Goal: Information Seeking & Learning: Compare options

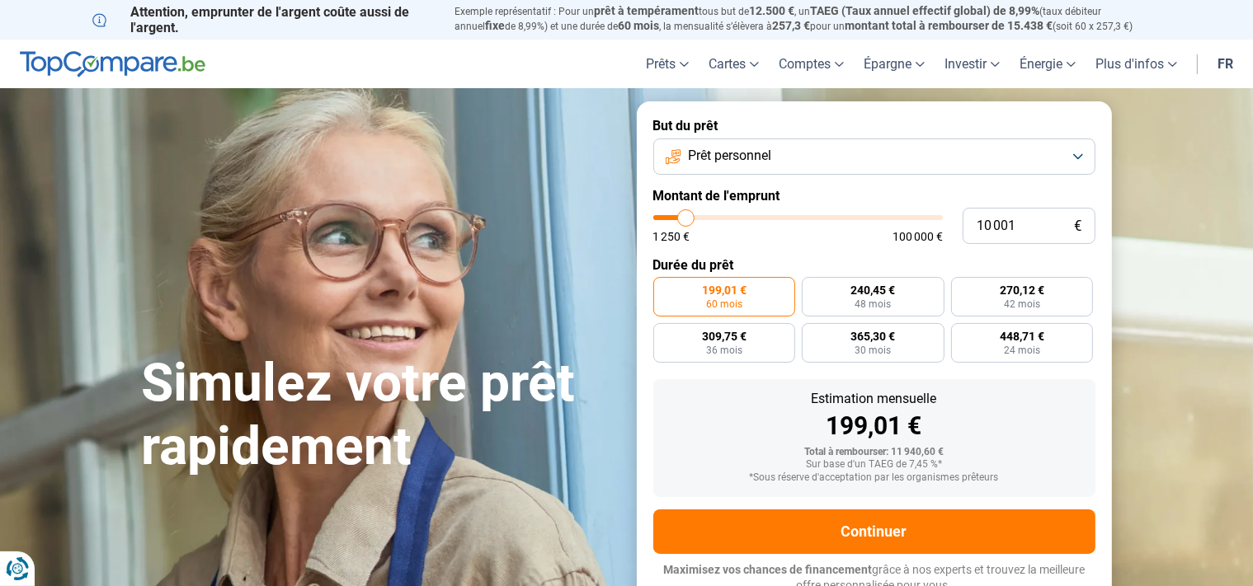
type input "7 500"
type input "7500"
type input "8 500"
type input "8500"
type input "9 250"
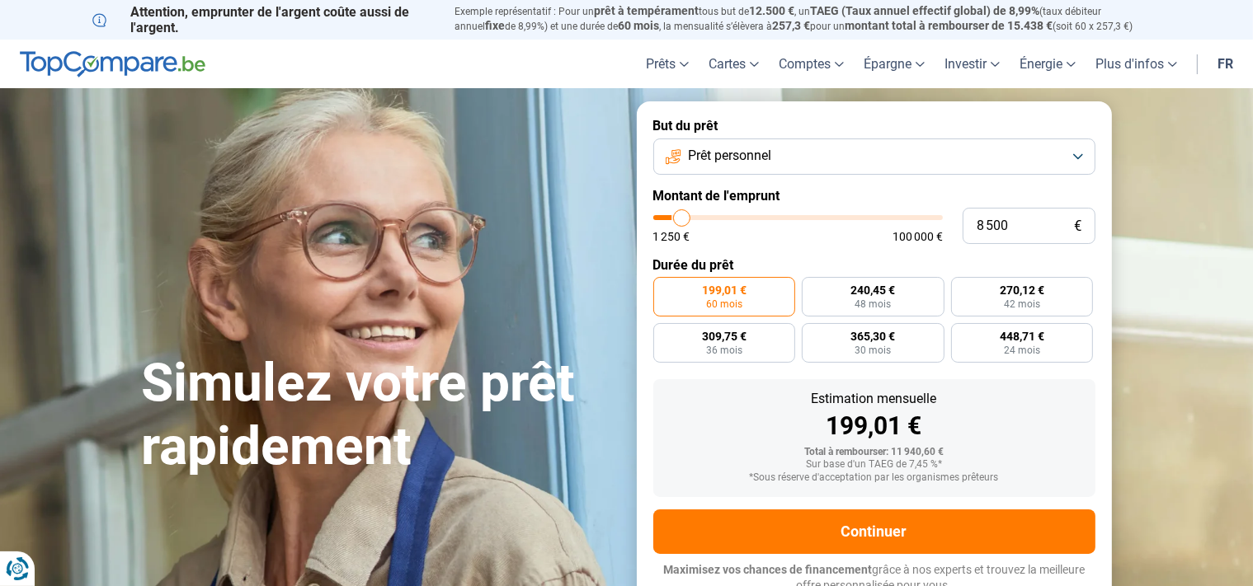
type input "9250"
type input "11 500"
type input "11500"
type input "12 250"
type input "12250"
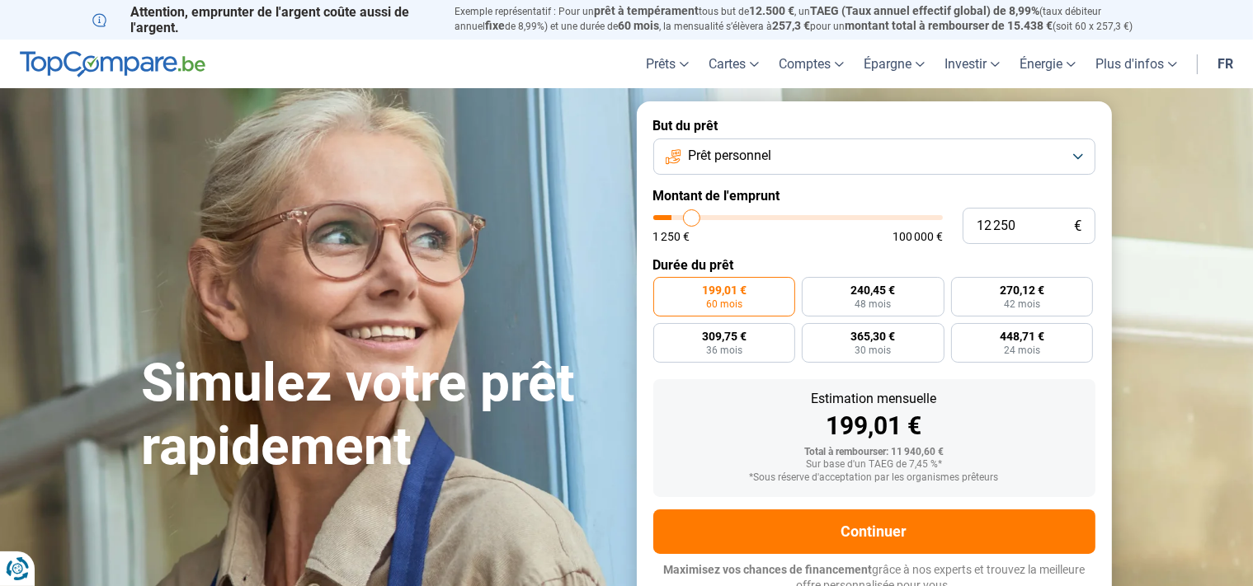
type input "13 000"
type input "13000"
type input "13 500"
type input "13500"
type input "14 250"
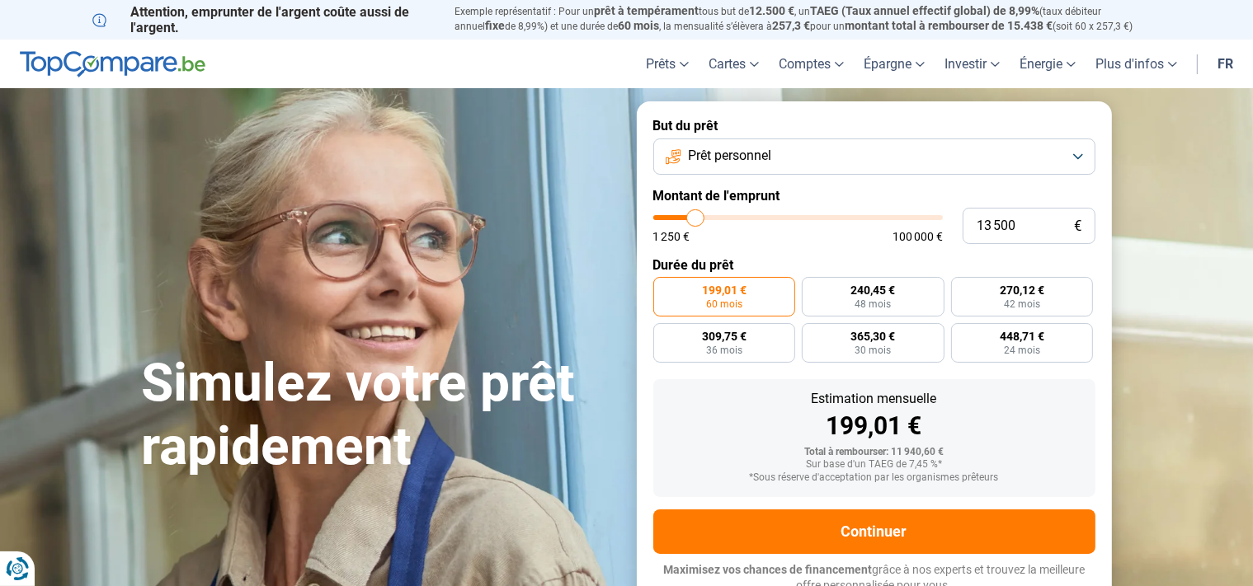
type input "14250"
type input "15 500"
type input "15500"
type input "16 250"
type input "16250"
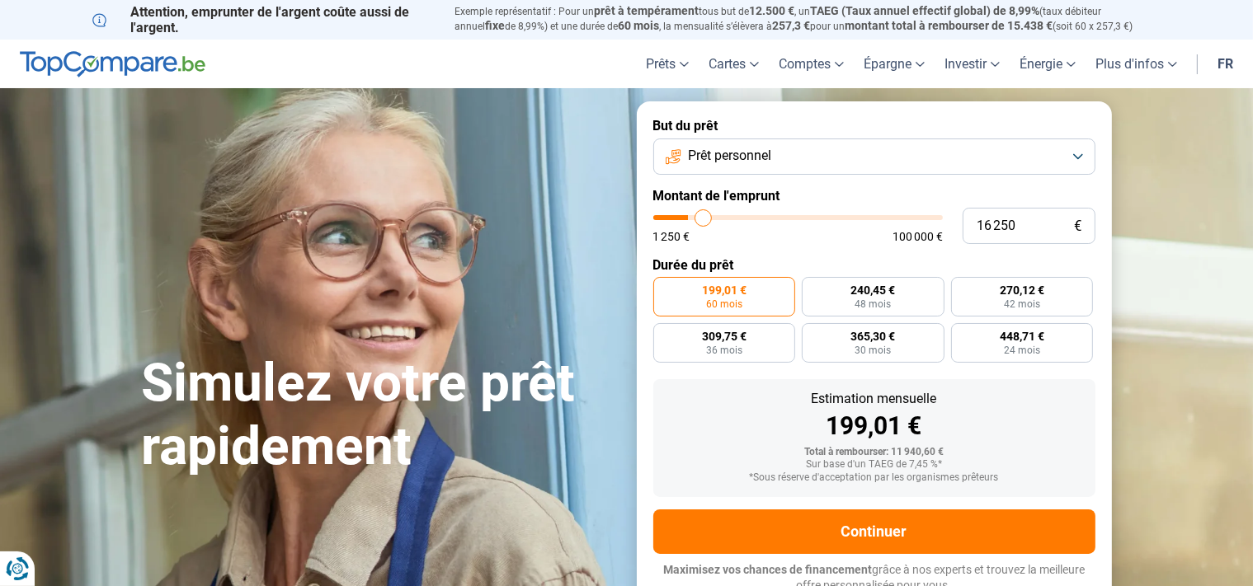
type input "16 750"
type input "16750"
type input "18 250"
type input "18250"
type input "19 750"
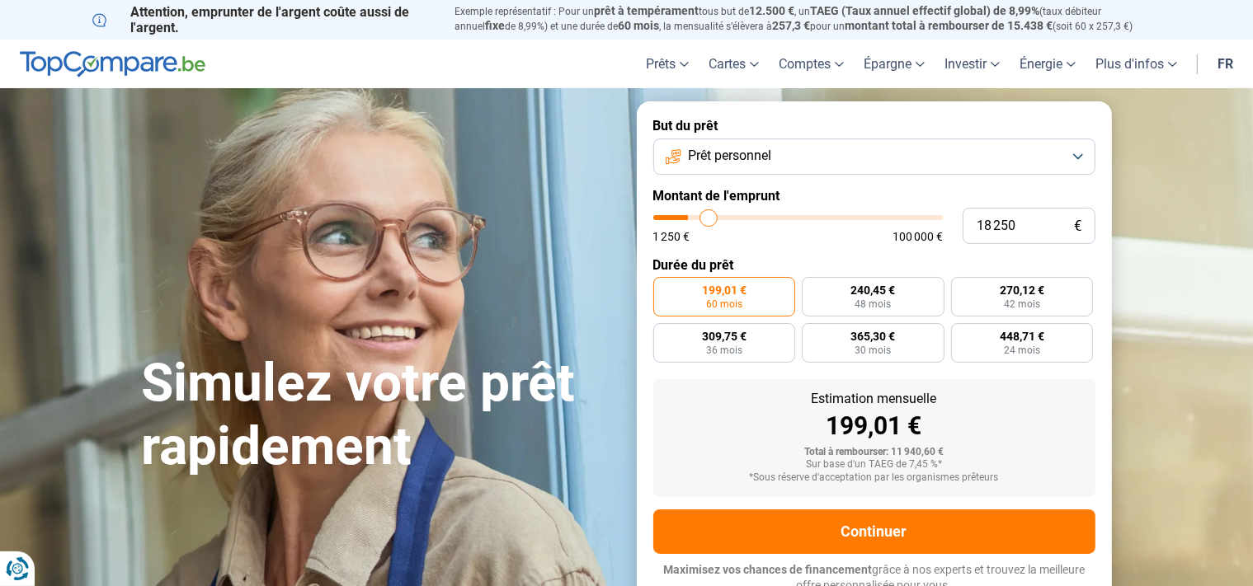
type input "19750"
type input "22 250"
type input "22250"
type input "25 500"
type input "25500"
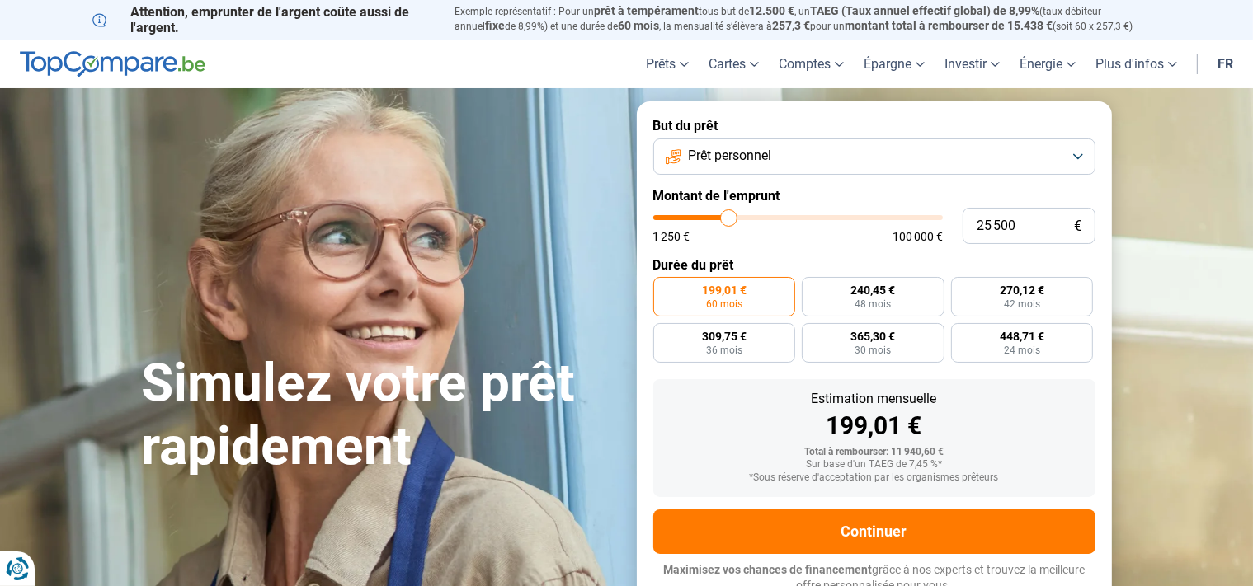
type input "26 500"
type input "26500"
type input "27 000"
type input "27000"
type input "27 250"
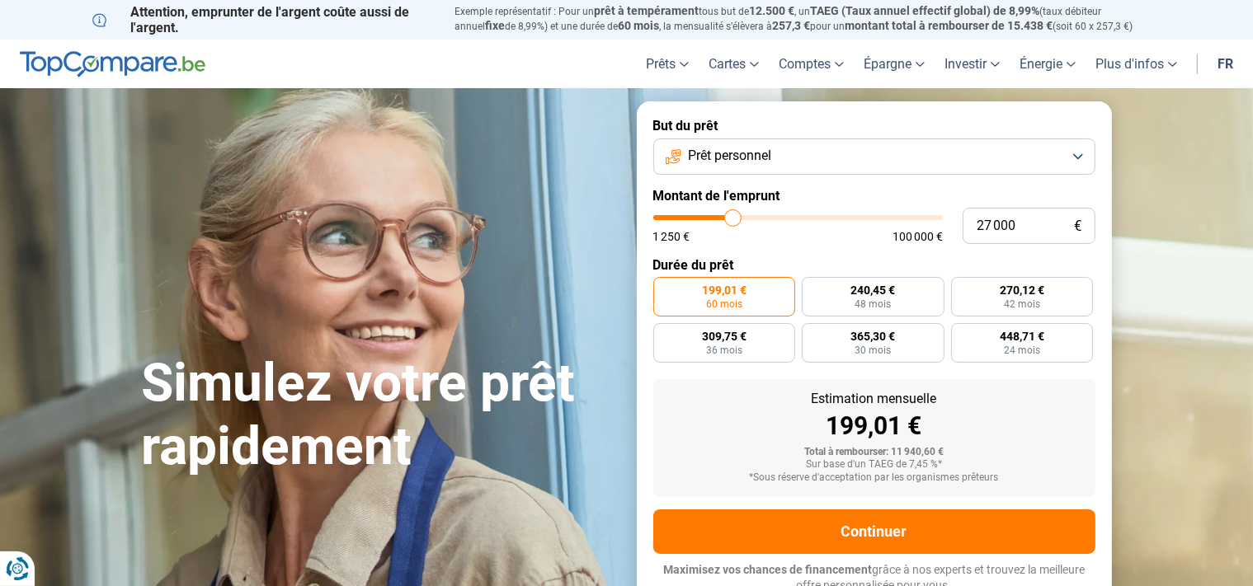
type input "27250"
type input "27 750"
type input "27750"
type input "28 500"
type input "28500"
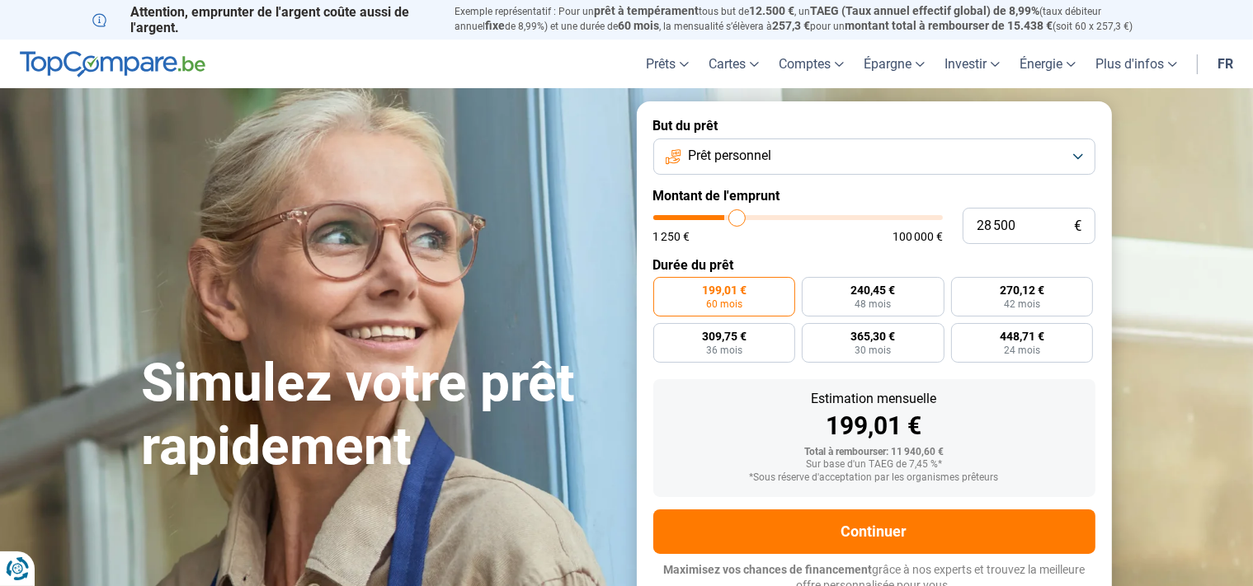
type input "30 000"
type input "30000"
type input "30 500"
type input "30500"
type input "32 500"
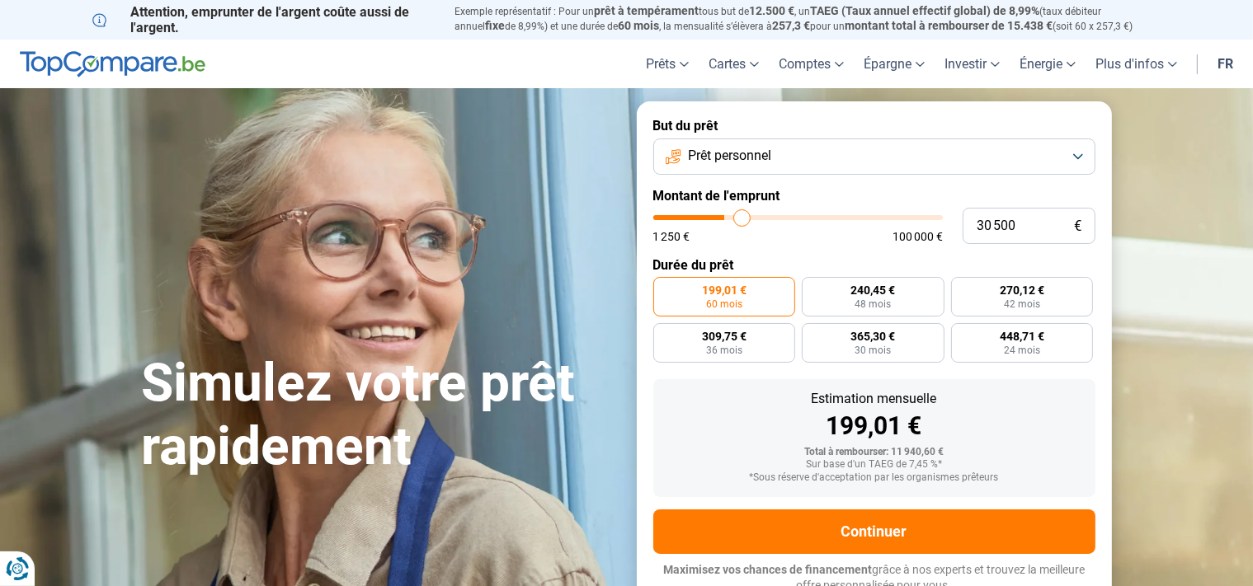
type input "32500"
type input "34 250"
type input "34250"
type input "34 500"
type input "34500"
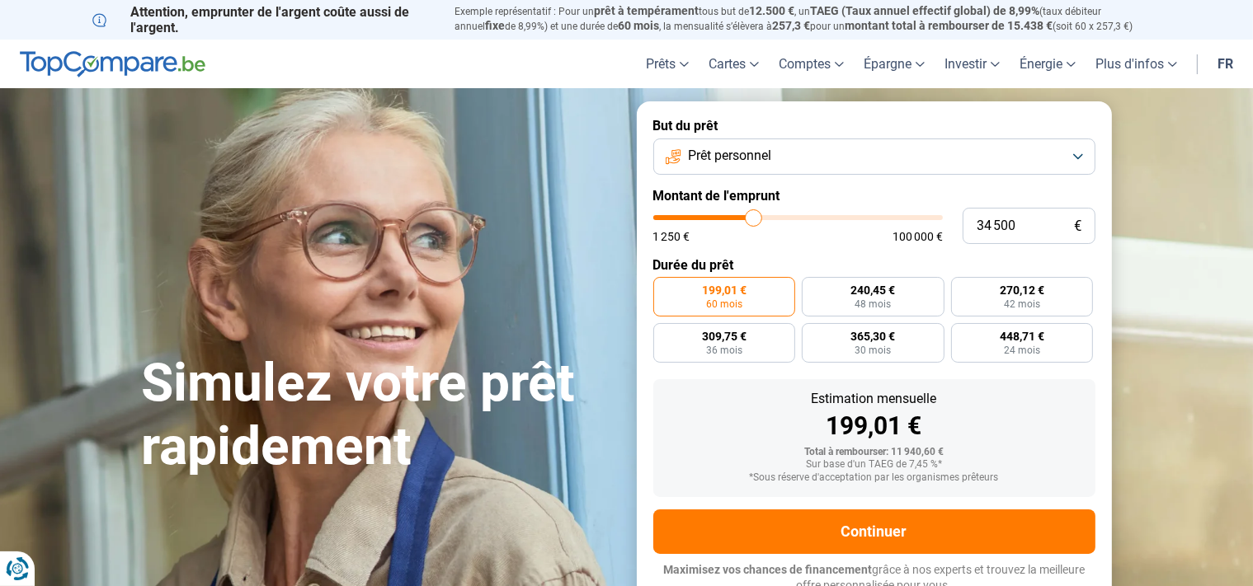
type input "36 750"
type input "36750"
type input "38 250"
type input "38250"
type input "39 500"
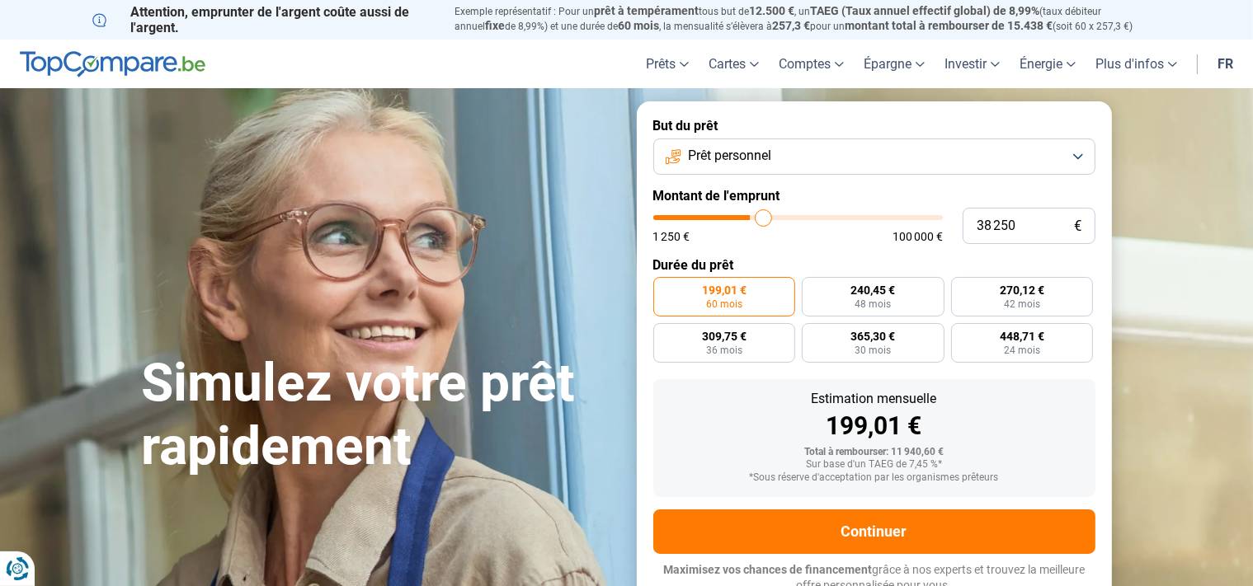
type input "39500"
type input "40 250"
type input "40250"
type input "41 250"
type input "41250"
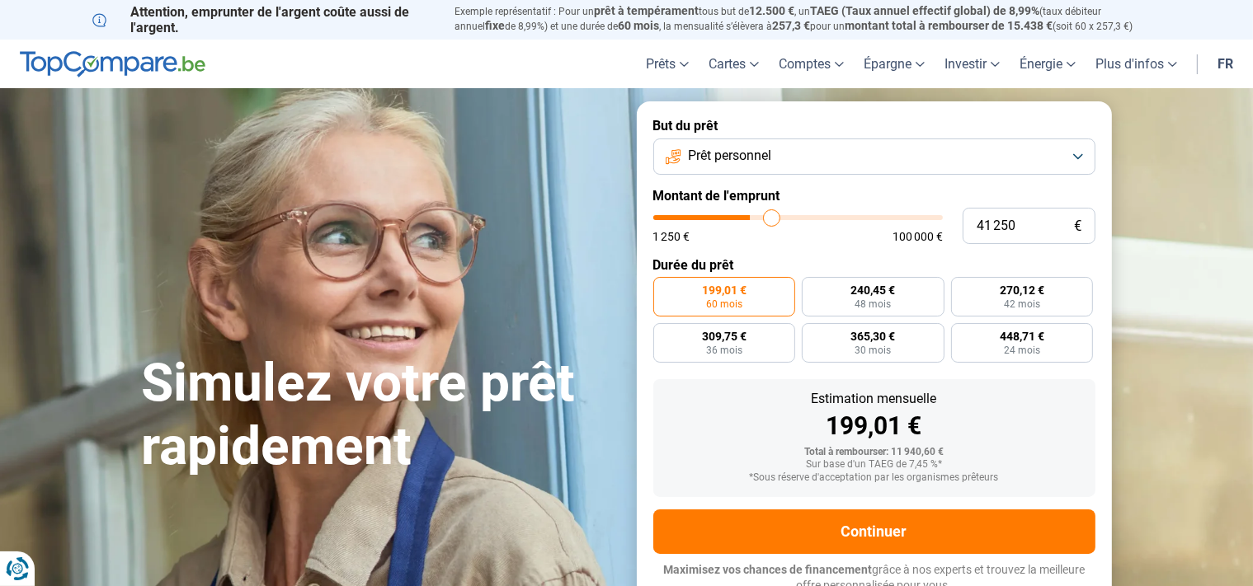
type input "42 000"
type input "42000"
type input "42 250"
type input "42250"
type input "43 500"
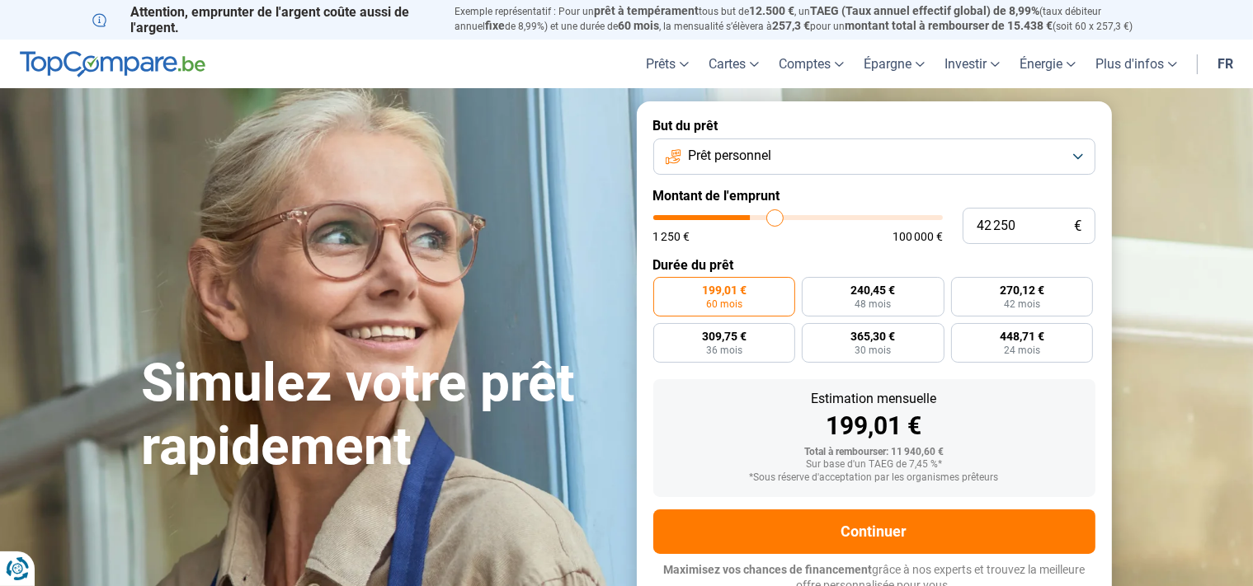
type input "43500"
type input "44 000"
type input "44000"
type input "45 000"
type input "45000"
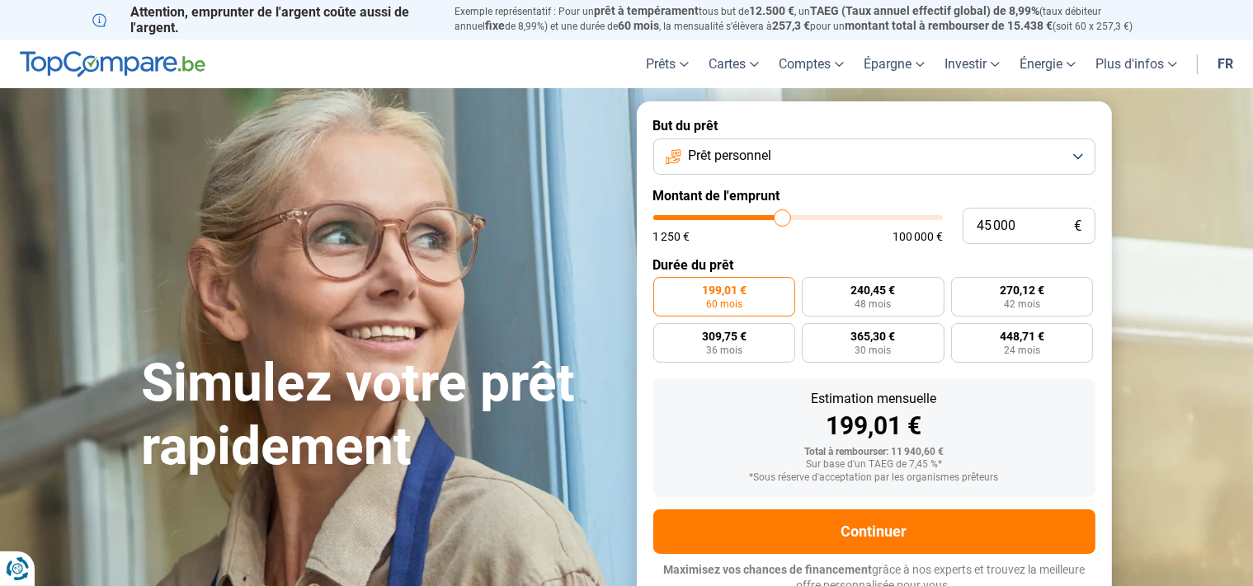
type input "47 000"
type input "47000"
type input "48 500"
type input "48500"
type input "49 000"
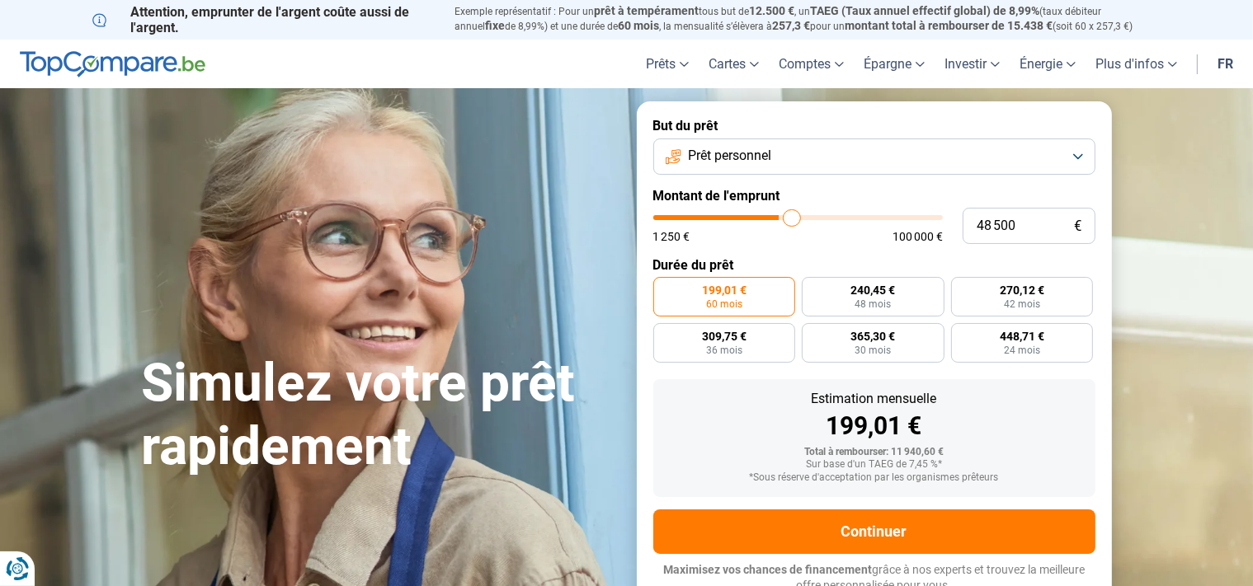
type input "49000"
type input "49 500"
type input "49500"
type input "49 750"
type input "49750"
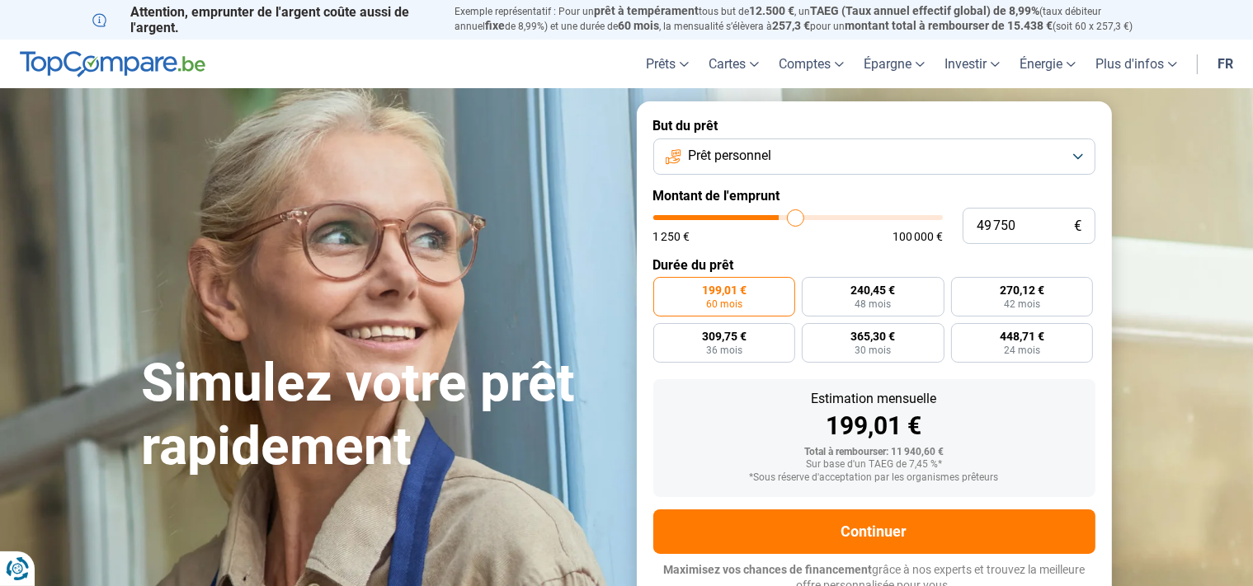
type input "50 500"
type input "50500"
type input "51 250"
type input "51250"
type input "51 500"
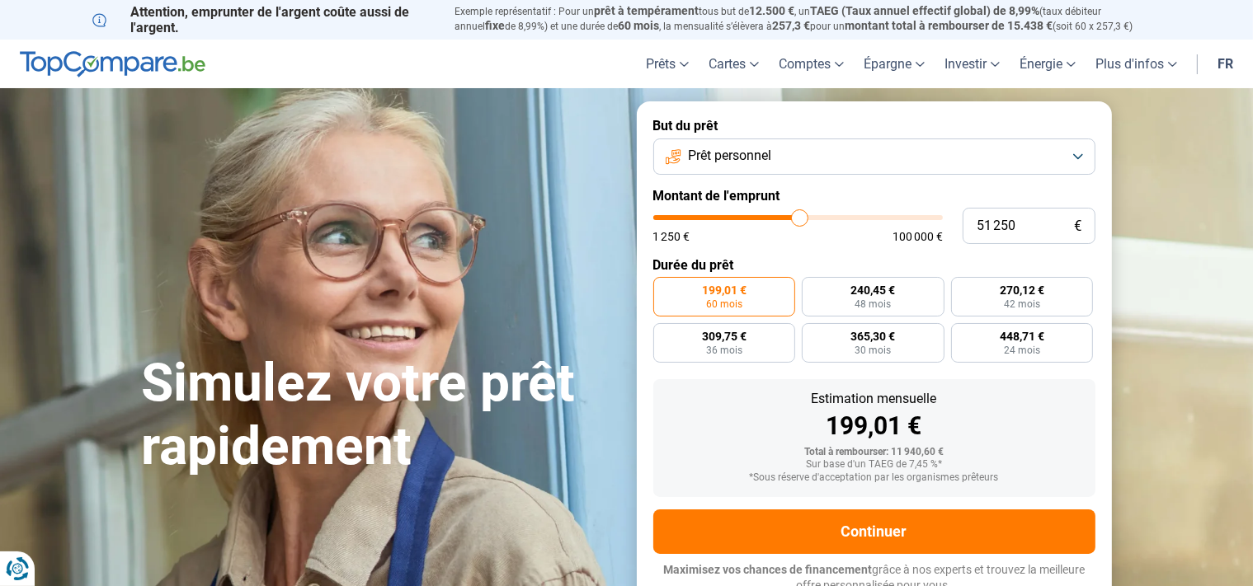
type input "51500"
type input "52 250"
type input "52250"
type input "53 250"
type input "53250"
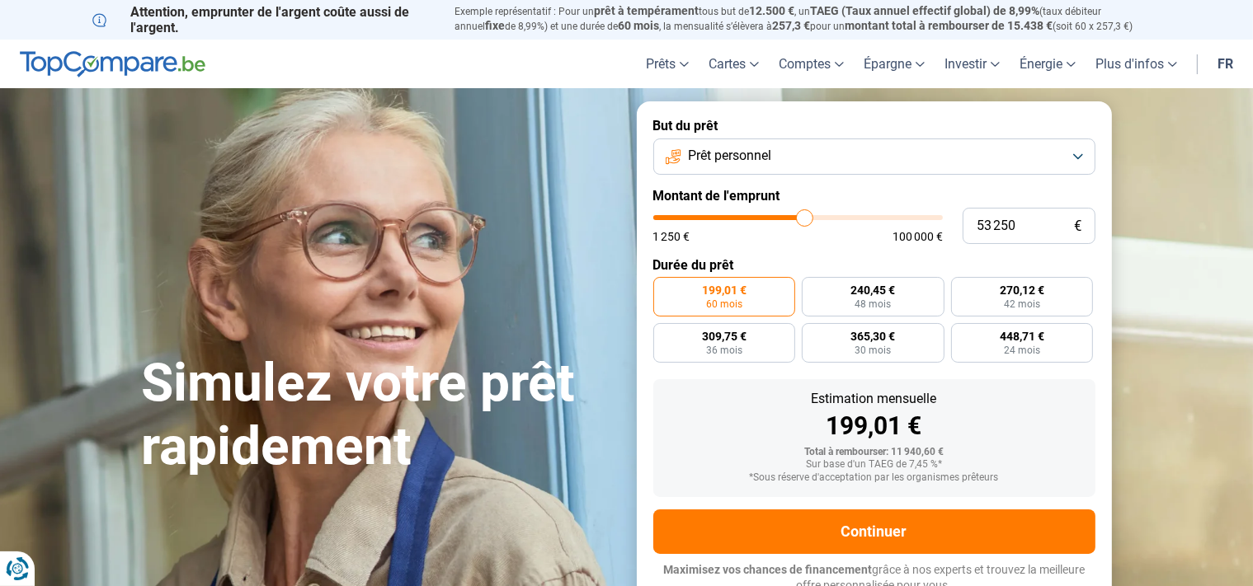
type input "53 500"
type input "53500"
type input "54 500"
type input "54500"
type input "54 750"
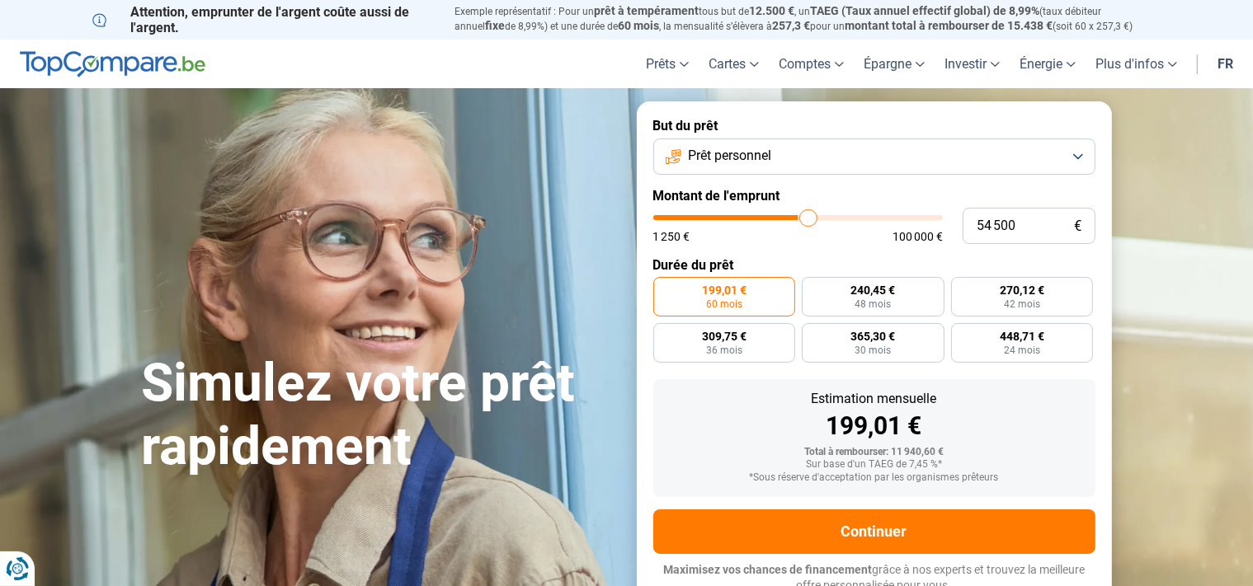
type input "54750"
type input "55 000"
type input "55000"
type input "56 000"
type input "56000"
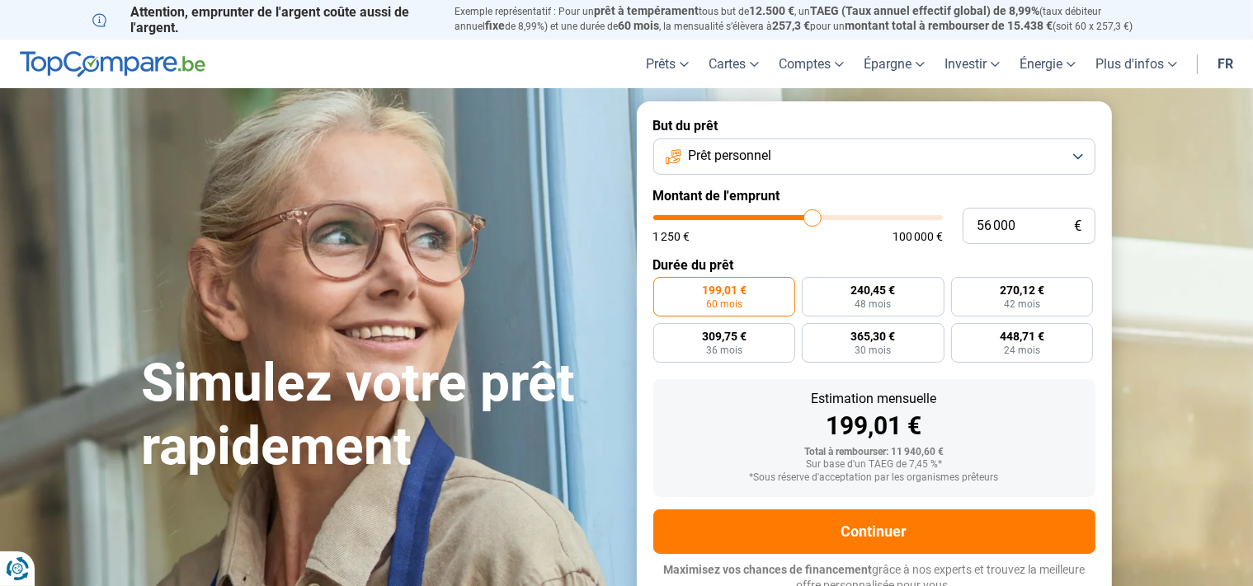
type input "57 750"
type input "57750"
type input "58 250"
type input "58250"
type input "58 750"
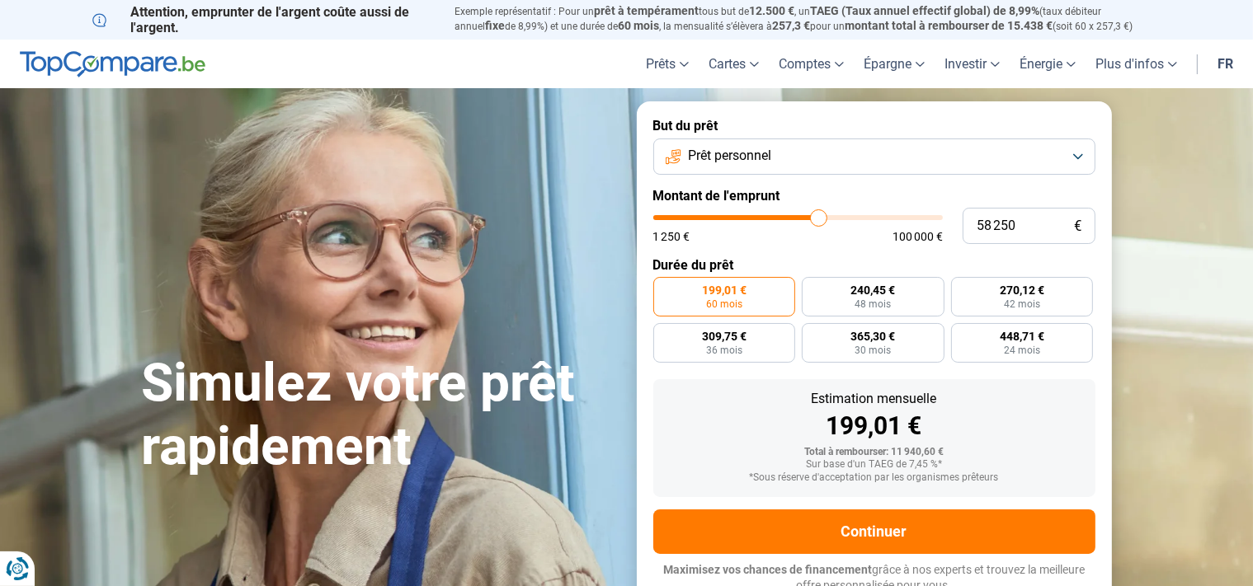
type input "58750"
type input "59 000"
type input "59000"
type input "60 500"
type input "60500"
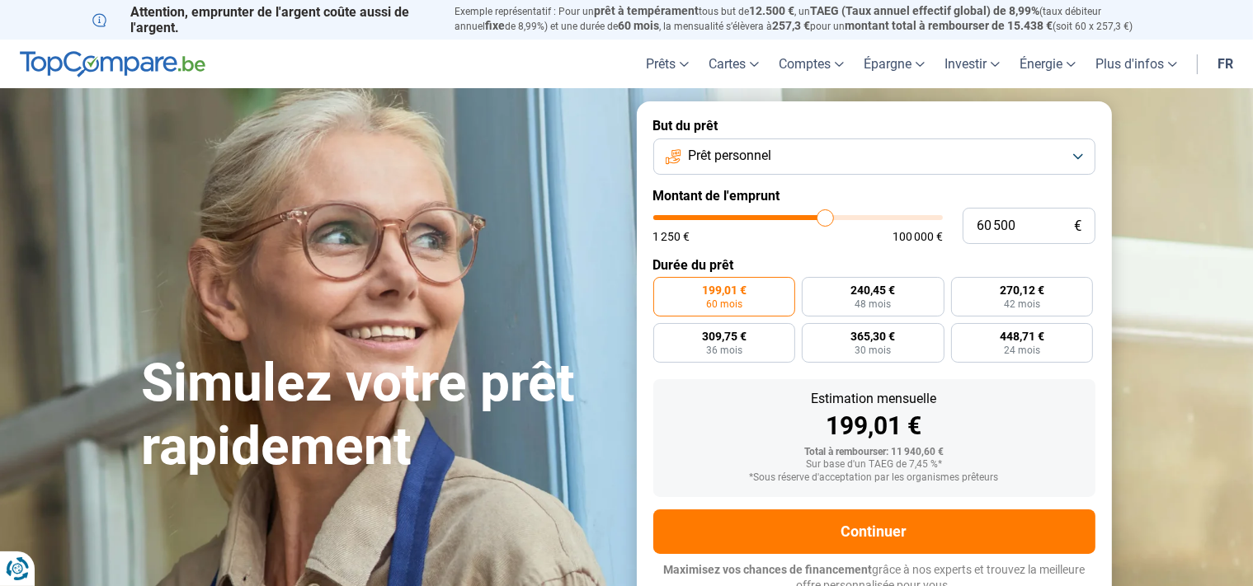
type input "61 250"
type input "61250"
type input "60 750"
type input "60750"
type input "60 500"
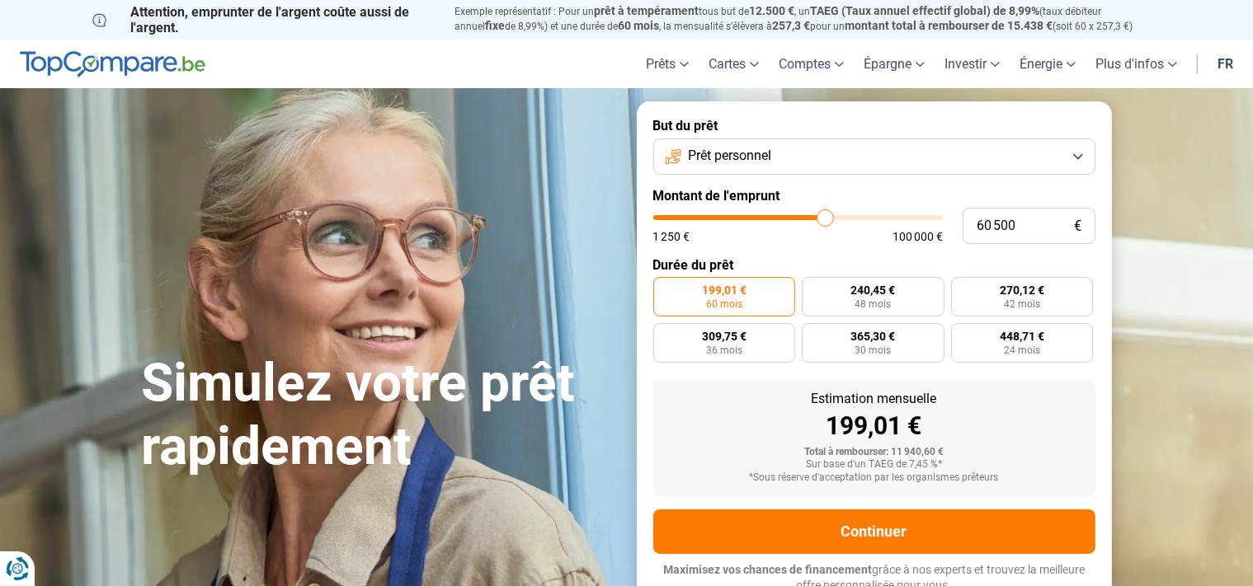
drag, startPoint x: 680, startPoint y: 213, endPoint x: 825, endPoint y: 211, distance: 145.2
type input "60500"
click at [825, 215] on input "range" at bounding box center [797, 217] width 289 height 5
radio input "false"
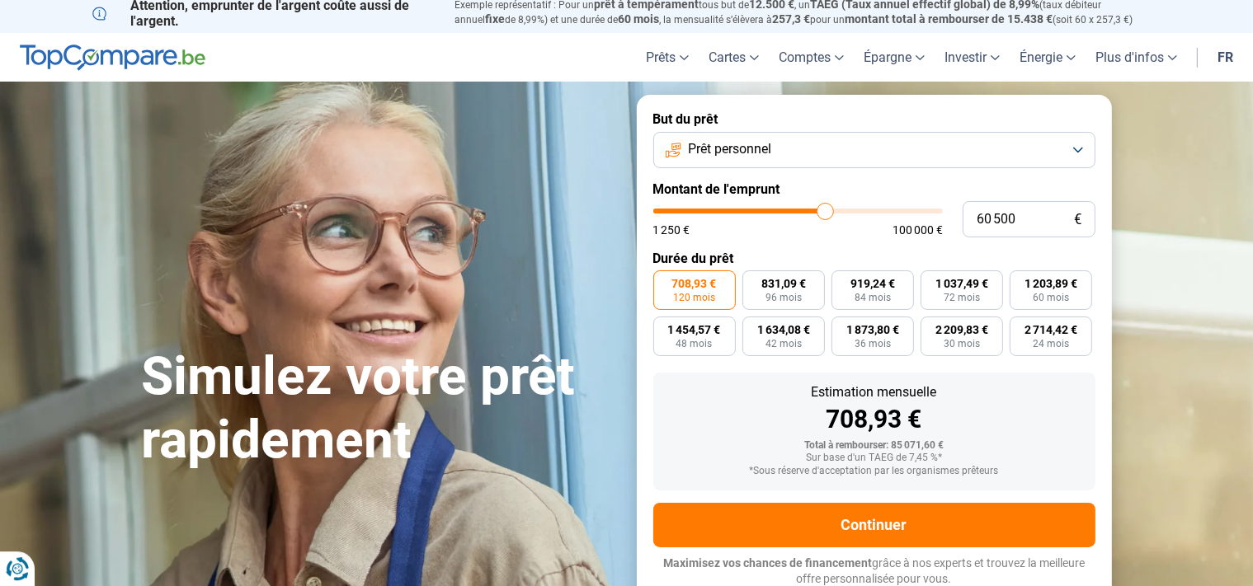
scroll to position [8, 0]
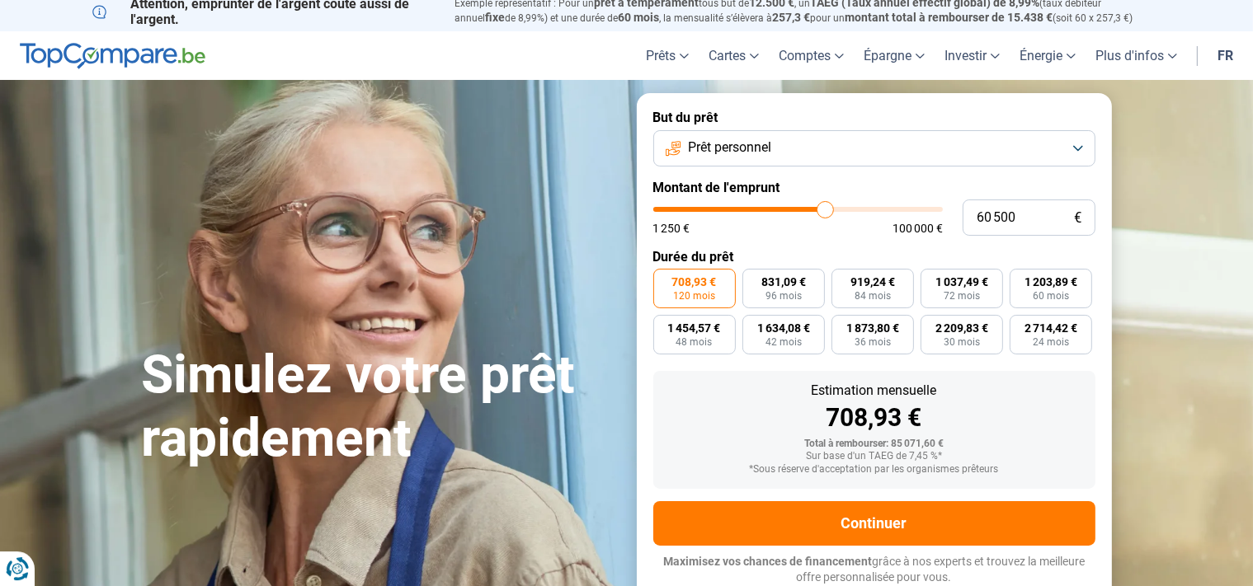
click at [1077, 144] on button "Prêt personnel" at bounding box center [874, 148] width 442 height 36
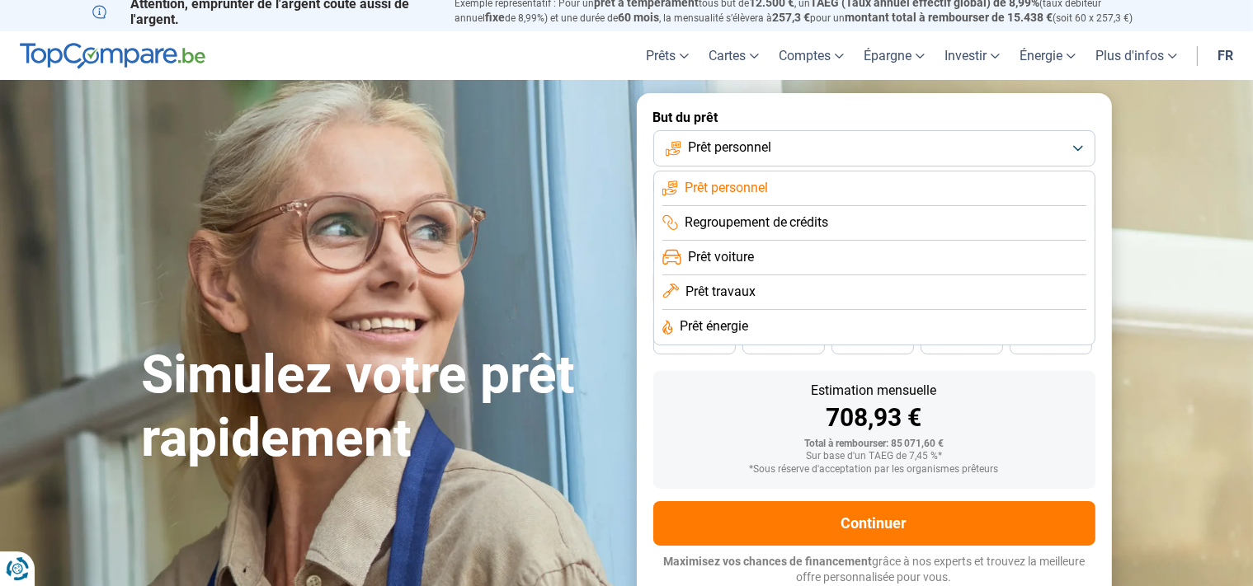
click at [886, 321] on li "Prêt énergie" at bounding box center [874, 327] width 424 height 35
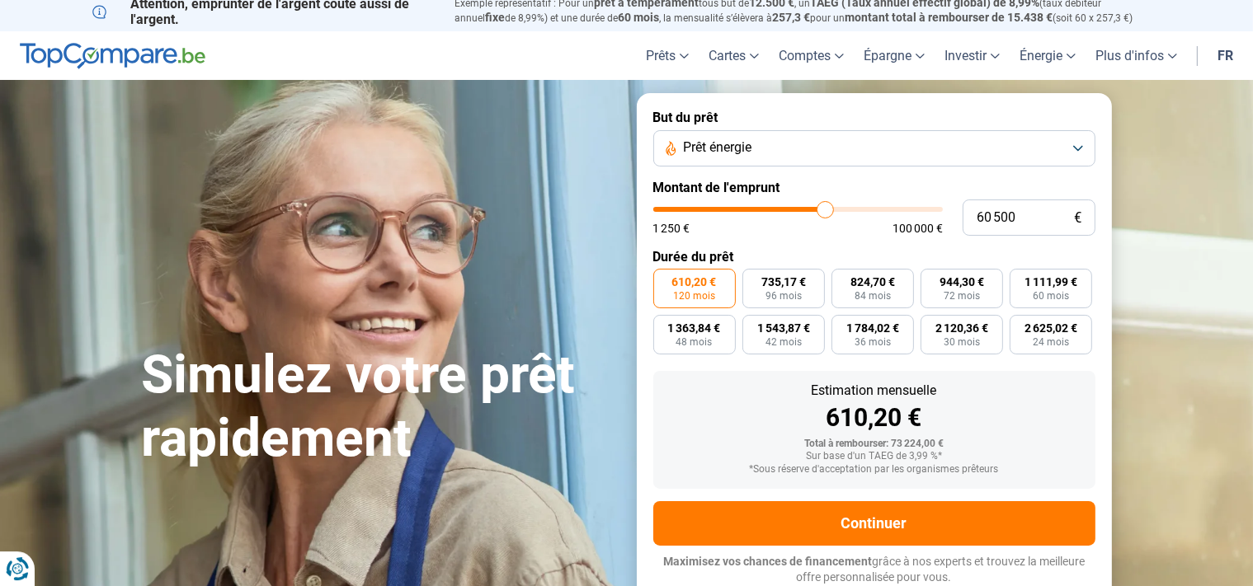
type input "59 000"
type input "59000"
type input "56 750"
type input "56750"
type input "56 000"
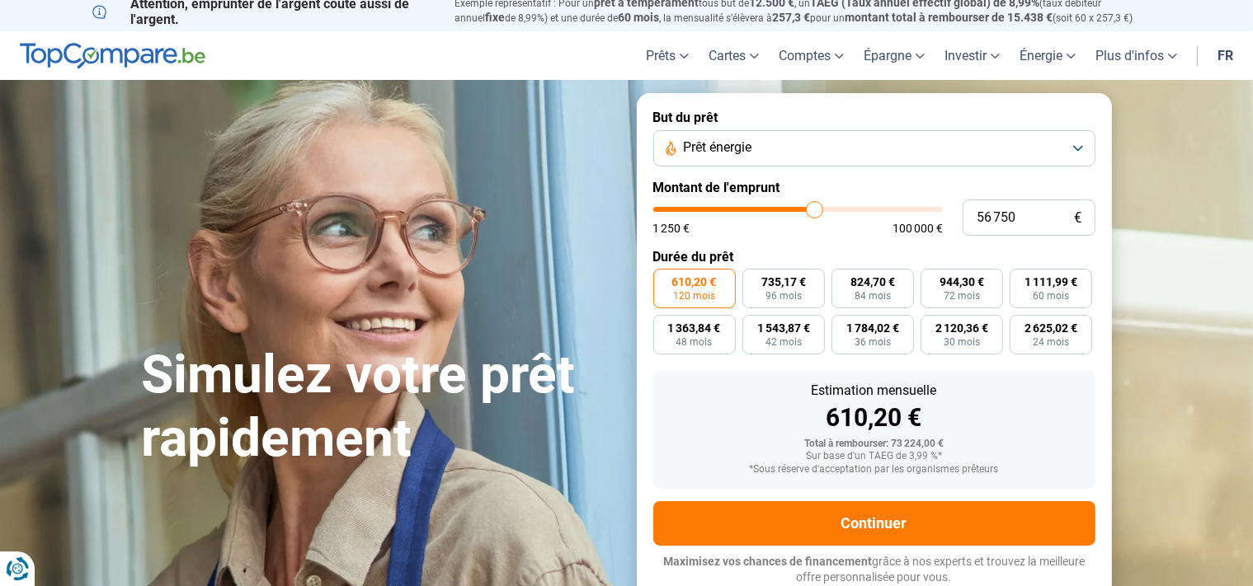
type input "56000"
type input "55 750"
type input "55750"
type input "55 250"
type input "55250"
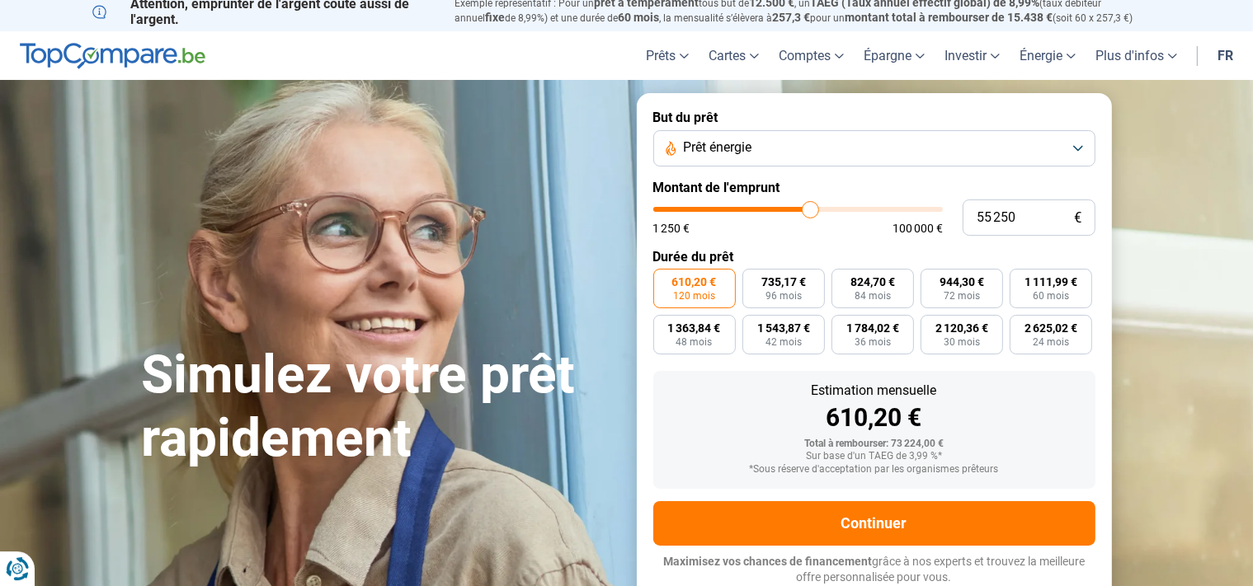
type input "54 500"
type input "54500"
type input "54 000"
type input "54000"
type input "53 250"
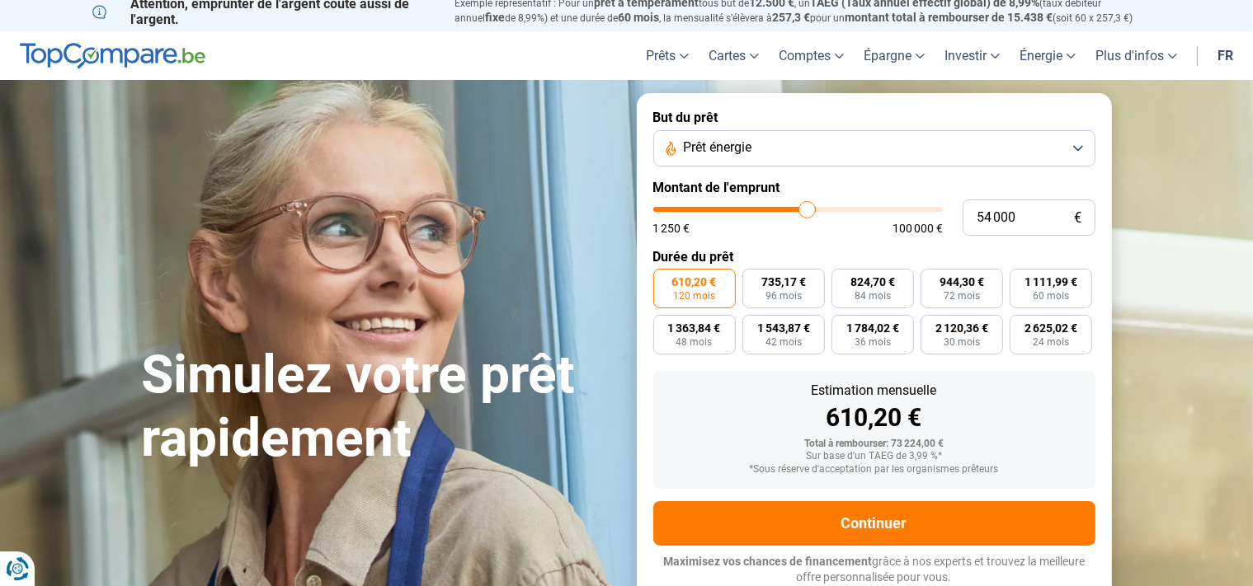
type input "53250"
type input "50 500"
type input "50500"
type input "48 750"
type input "48750"
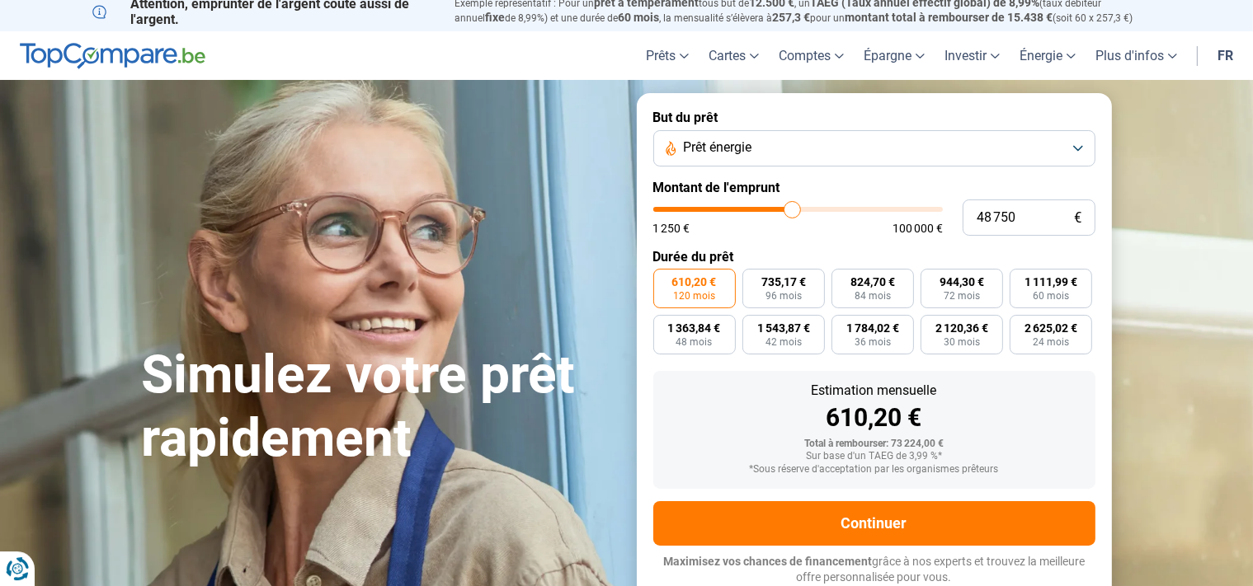
type input "48 250"
type input "48250"
type input "48 000"
type input "48000"
type input "47 250"
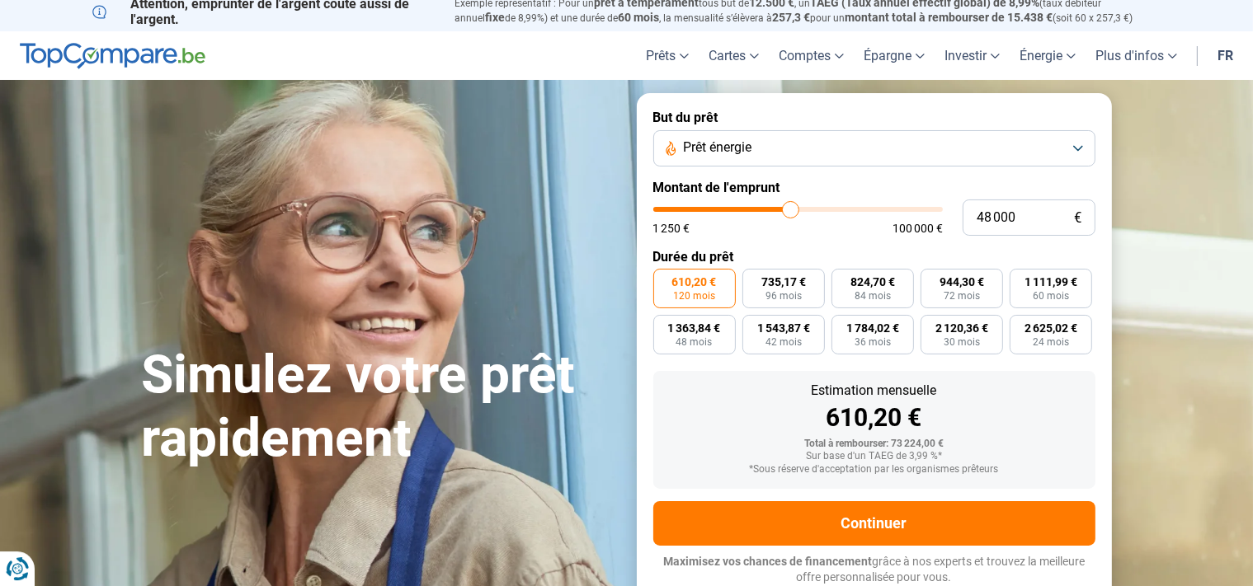
type input "47250"
type input "46 750"
type input "46750"
type input "46 500"
type input "46500"
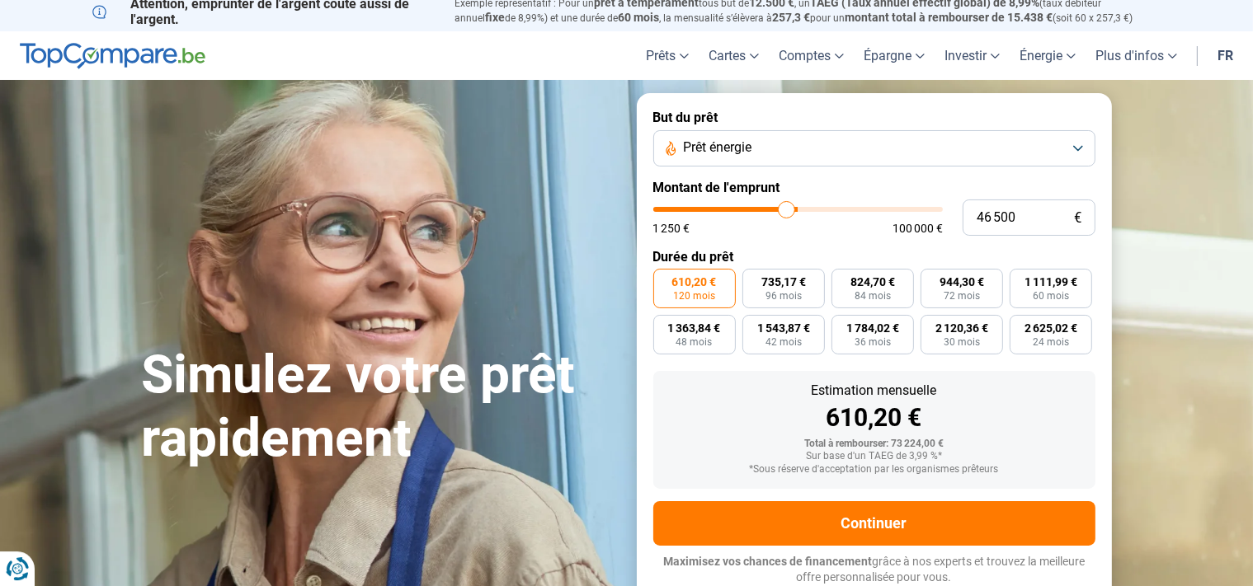
type input "46 000"
type input "46000"
type input "45 500"
type input "45500"
type input "44 000"
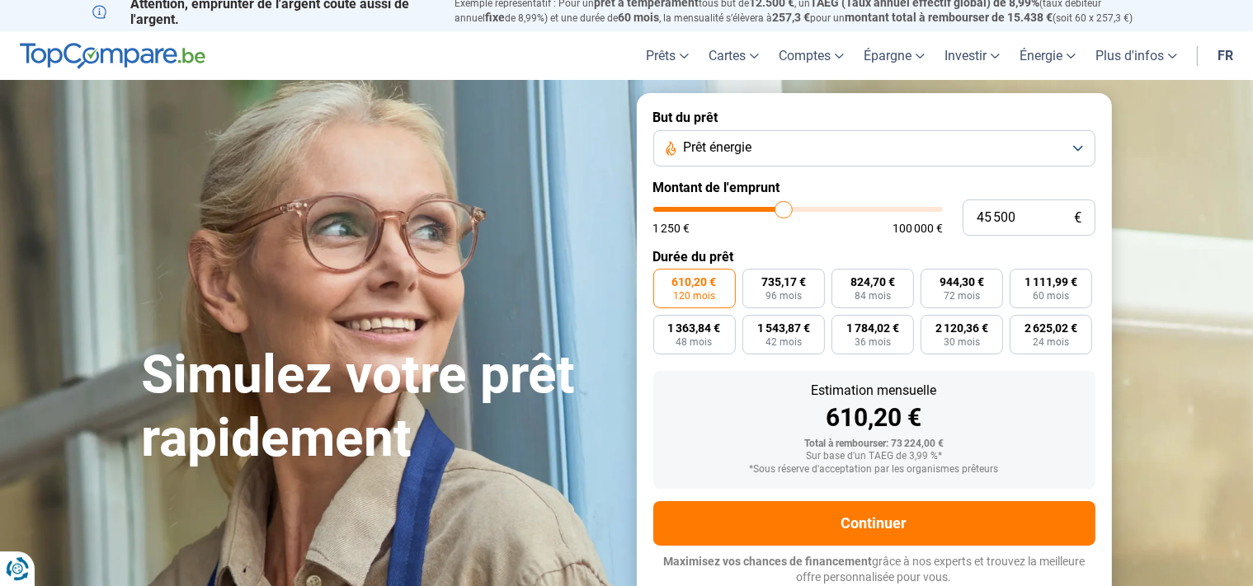
type input "44000"
type input "42 250"
type input "42250"
type input "41 500"
type input "41500"
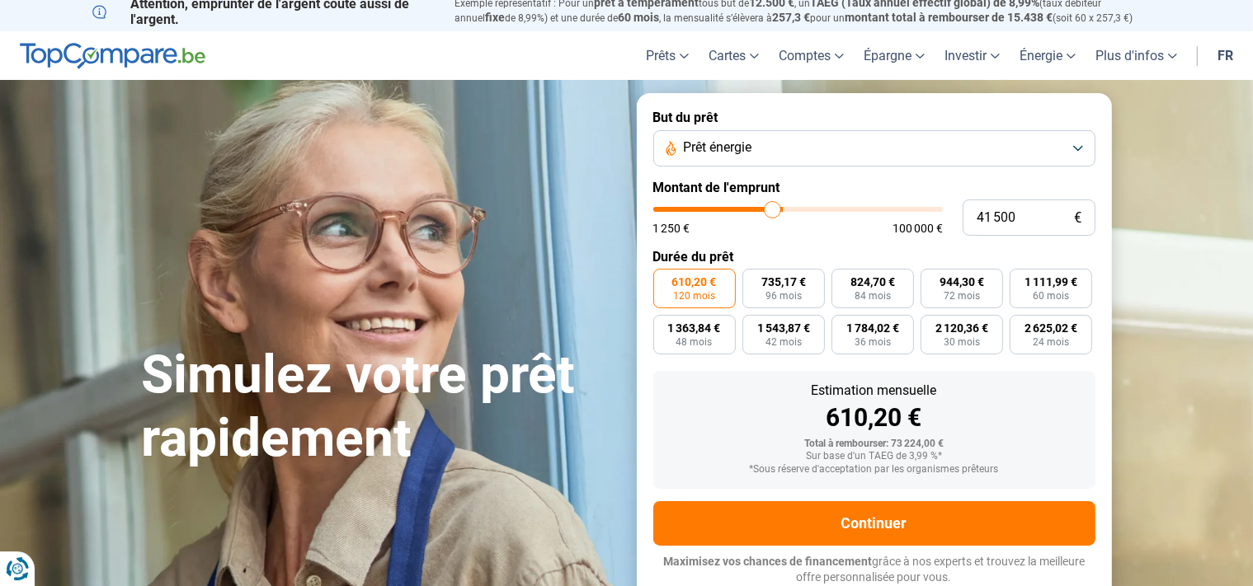
type input "41 000"
type input "41000"
type input "40 750"
type input "40750"
type input "39 500"
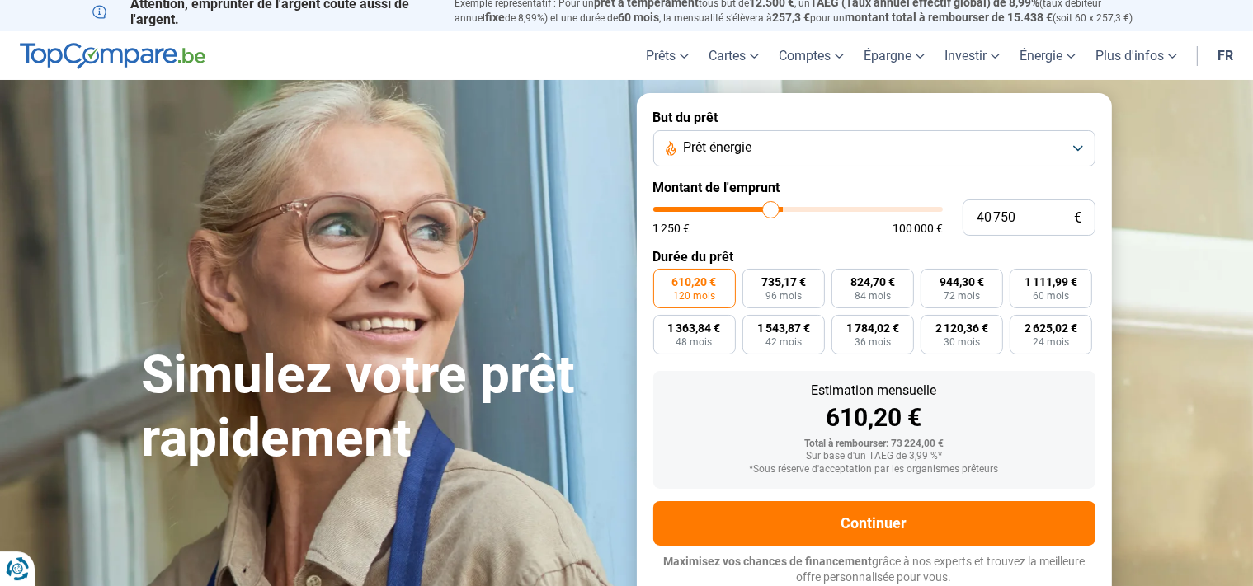
type input "39500"
type input "39 000"
type input "39000"
type input "38 750"
type input "38750"
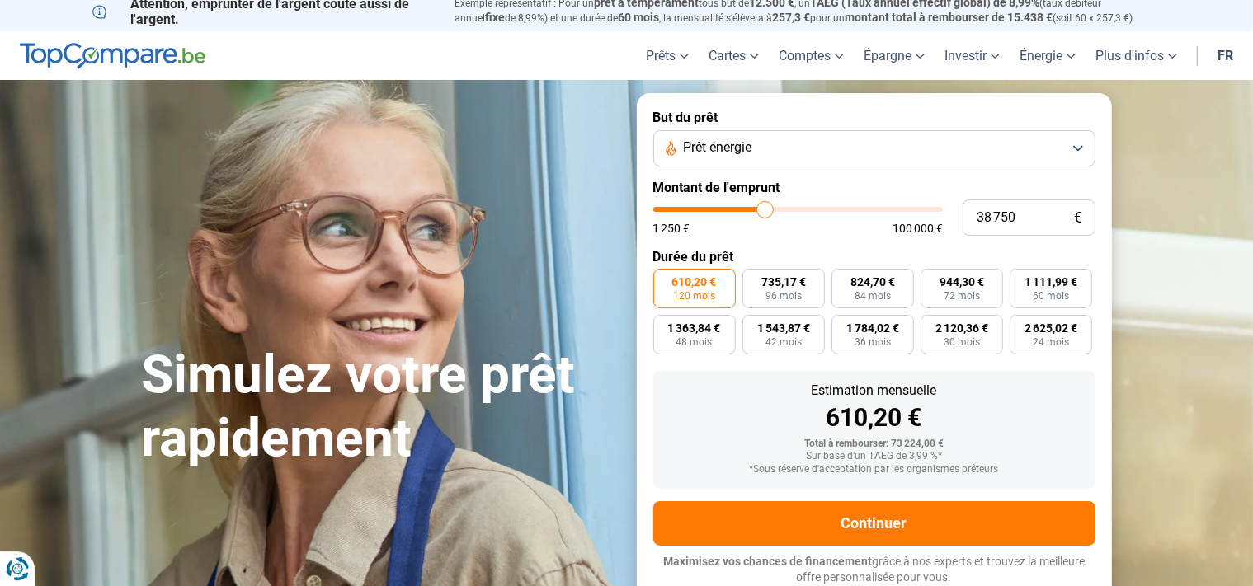
type input "38 250"
type input "38250"
type input "36 250"
type input "36250"
type input "36 000"
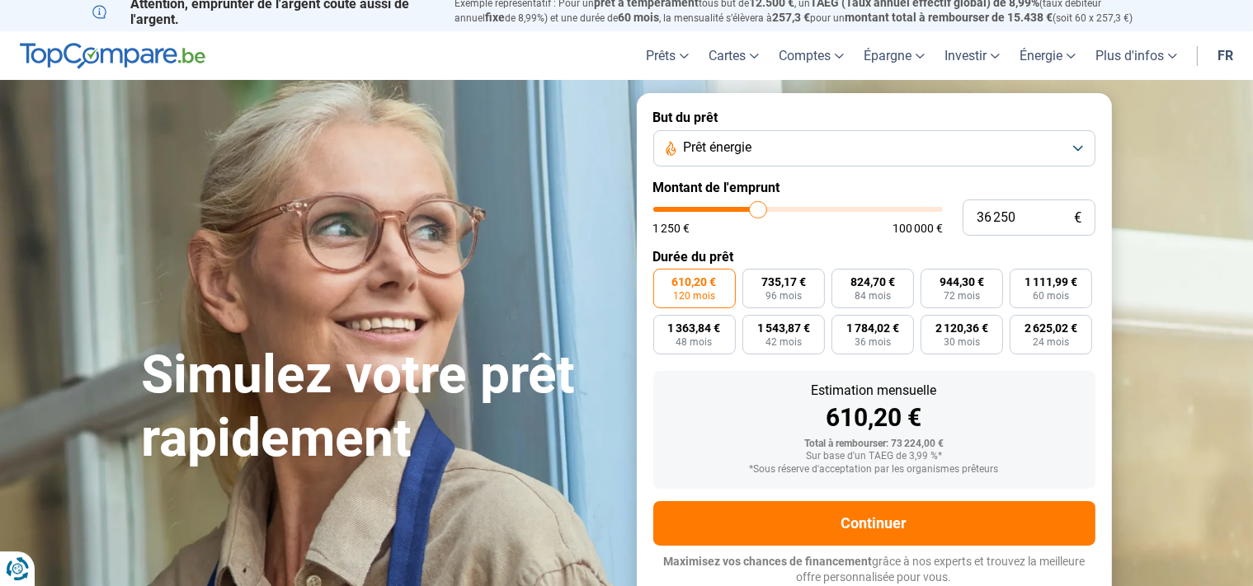
type input "36000"
type input "37 500"
type input "37500"
type input "38 000"
type input "38000"
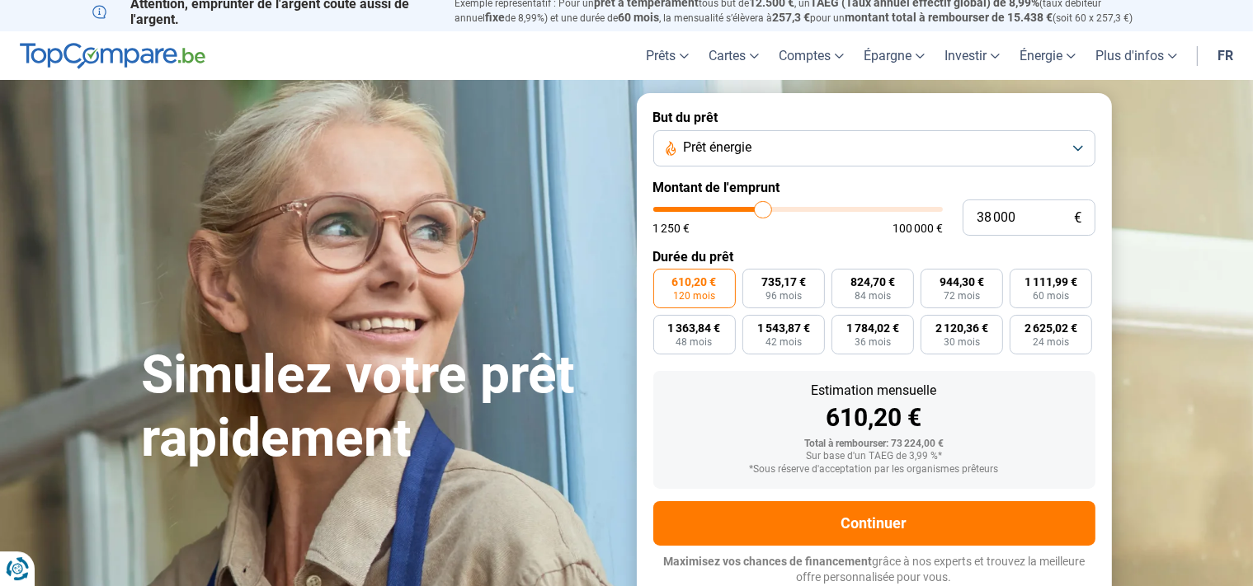
type input "37 750"
type input "37750"
type input "37 250"
type input "37250"
type input "38 250"
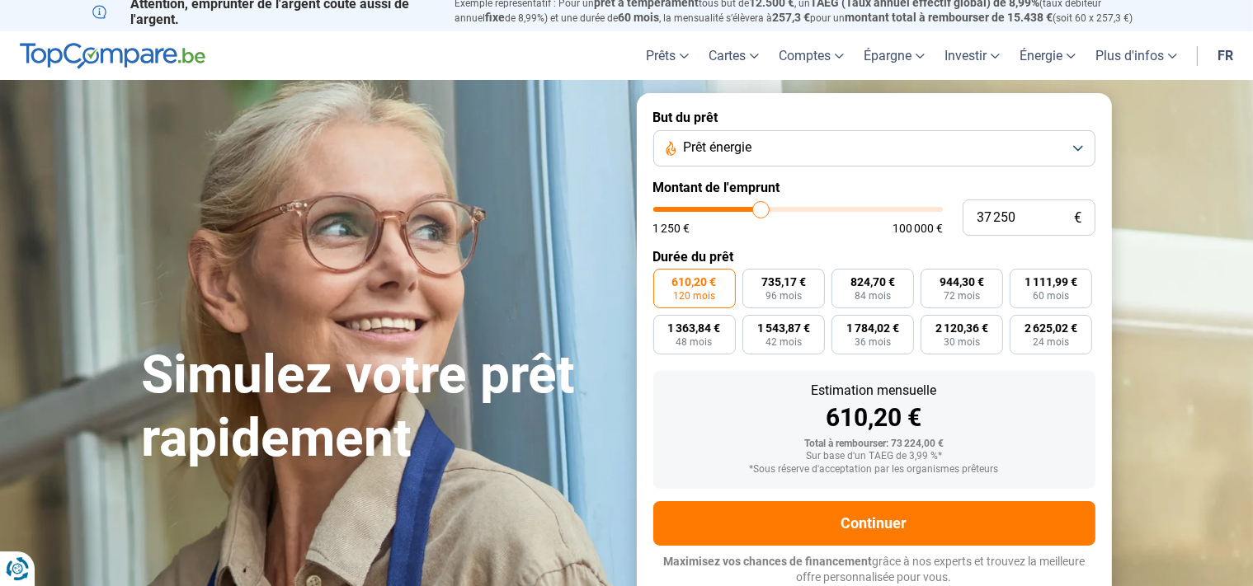
type input "38250"
type input "38 500"
type input "38500"
type input "39 000"
type input "39000"
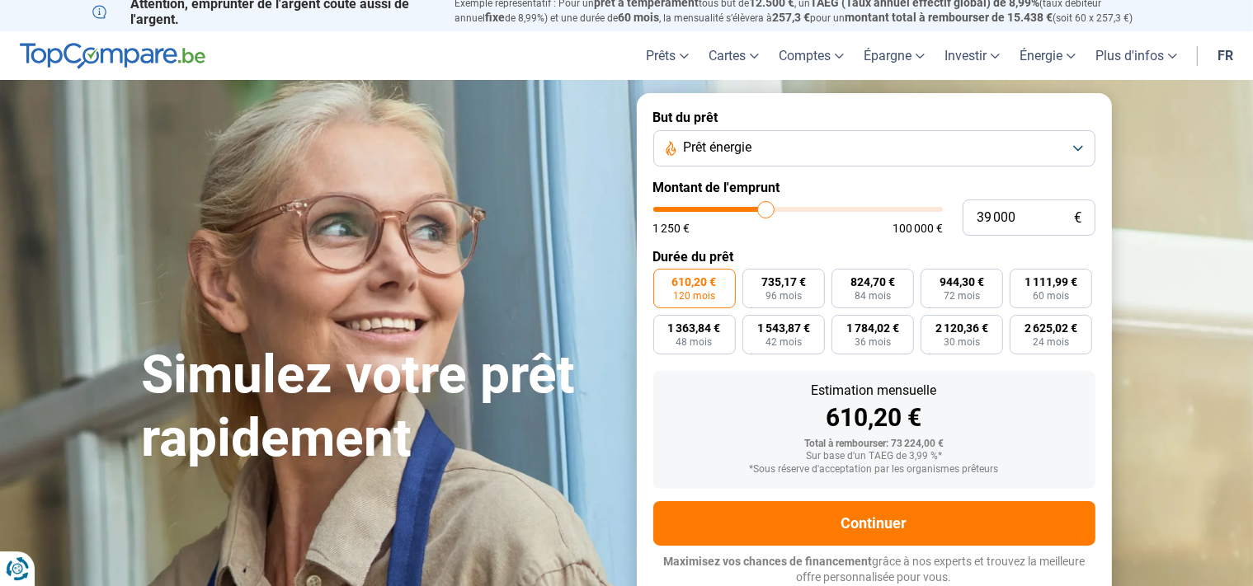
type input "39 250"
type input "39250"
type input "39 500"
type input "39500"
type input "40 000"
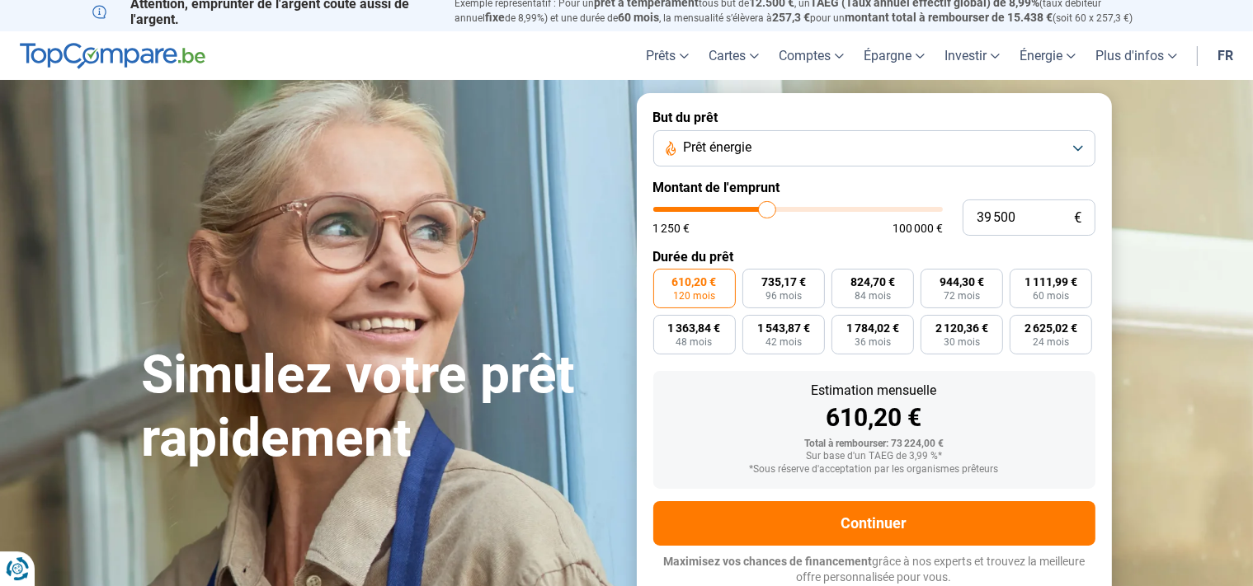
type input "40000"
type input "40 500"
type input "40500"
type input "40 750"
type input "40750"
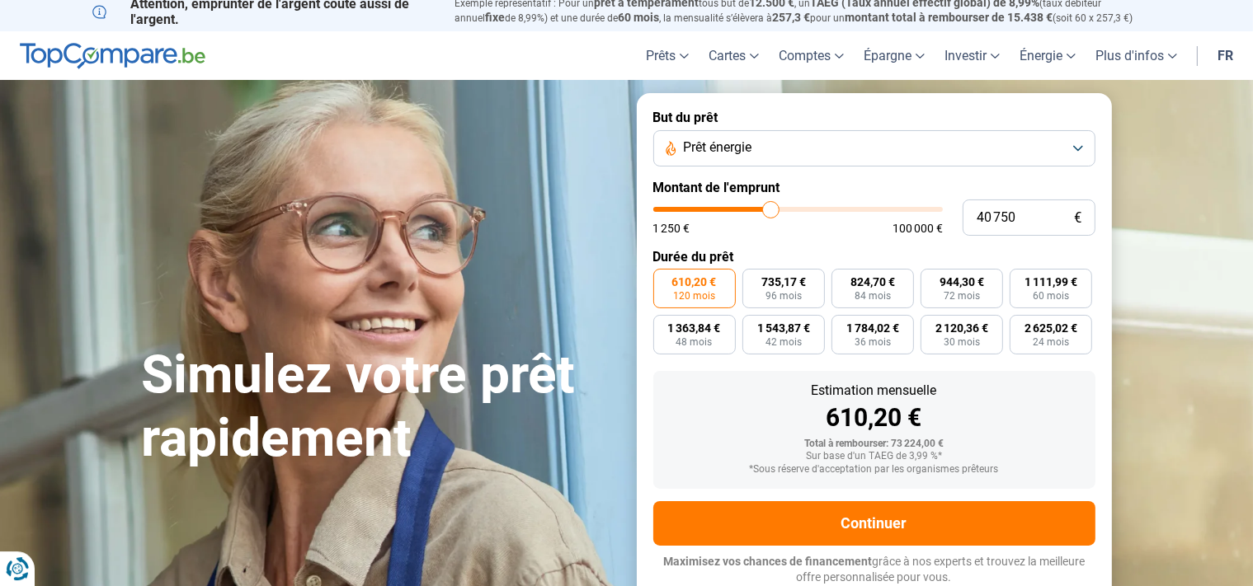
type input "40 500"
drag, startPoint x: 821, startPoint y: 202, endPoint x: 770, endPoint y: 195, distance: 50.9
type input "40500"
click at [770, 207] on input "range" at bounding box center [797, 209] width 289 height 5
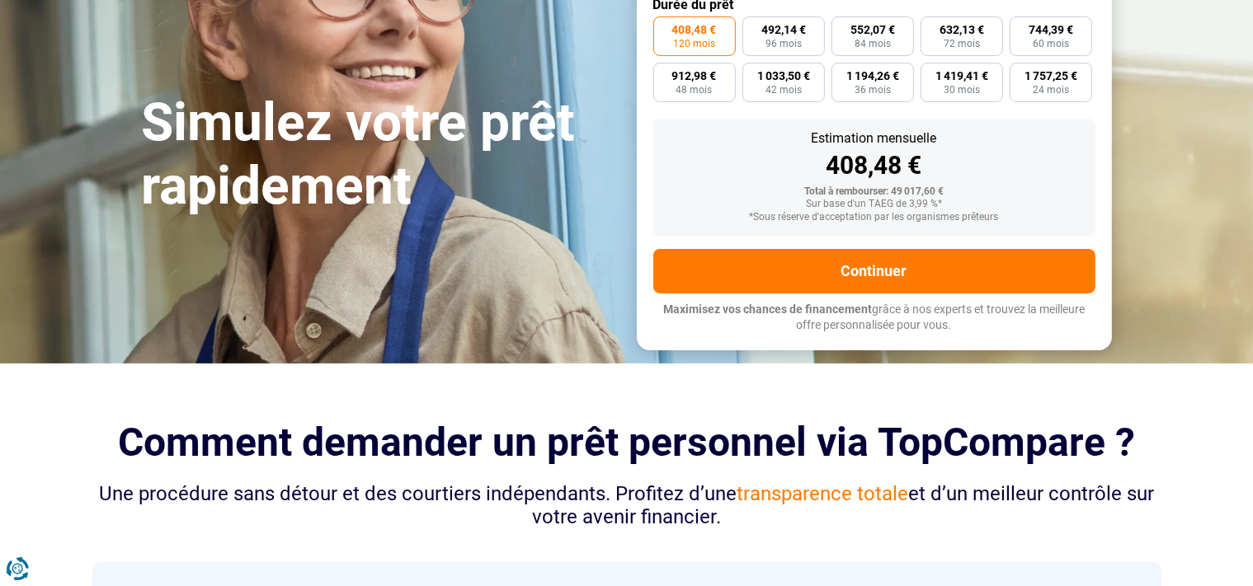
scroll to position [0, 0]
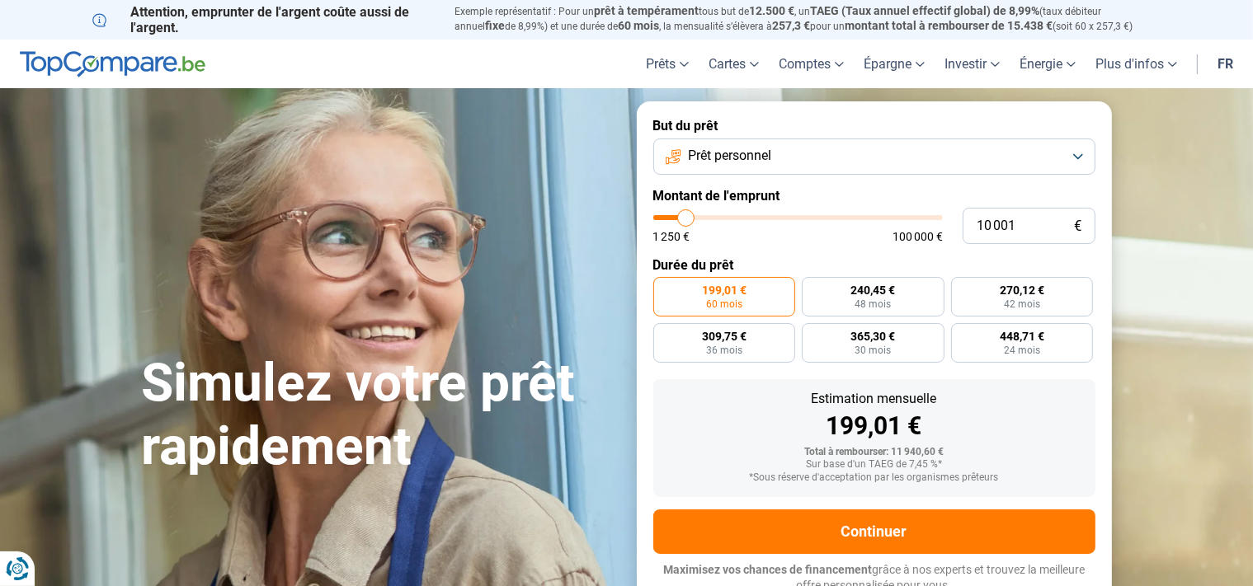
click at [1084, 161] on button "Prêt personnel" at bounding box center [874, 157] width 442 height 36
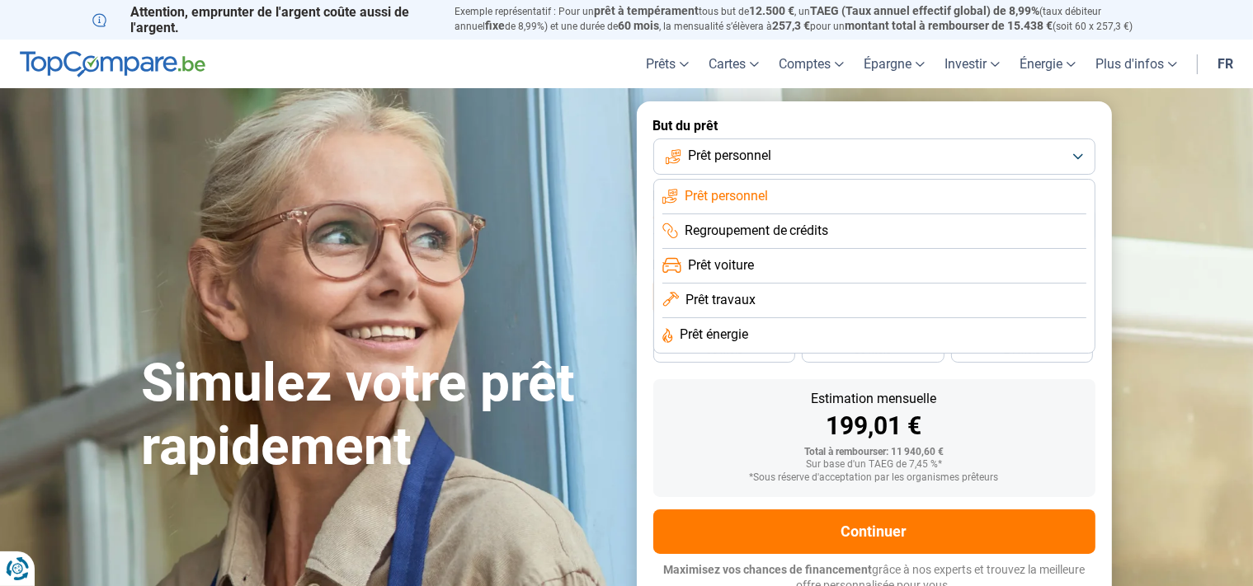
click at [927, 303] on li "Prêt travaux" at bounding box center [874, 301] width 424 height 35
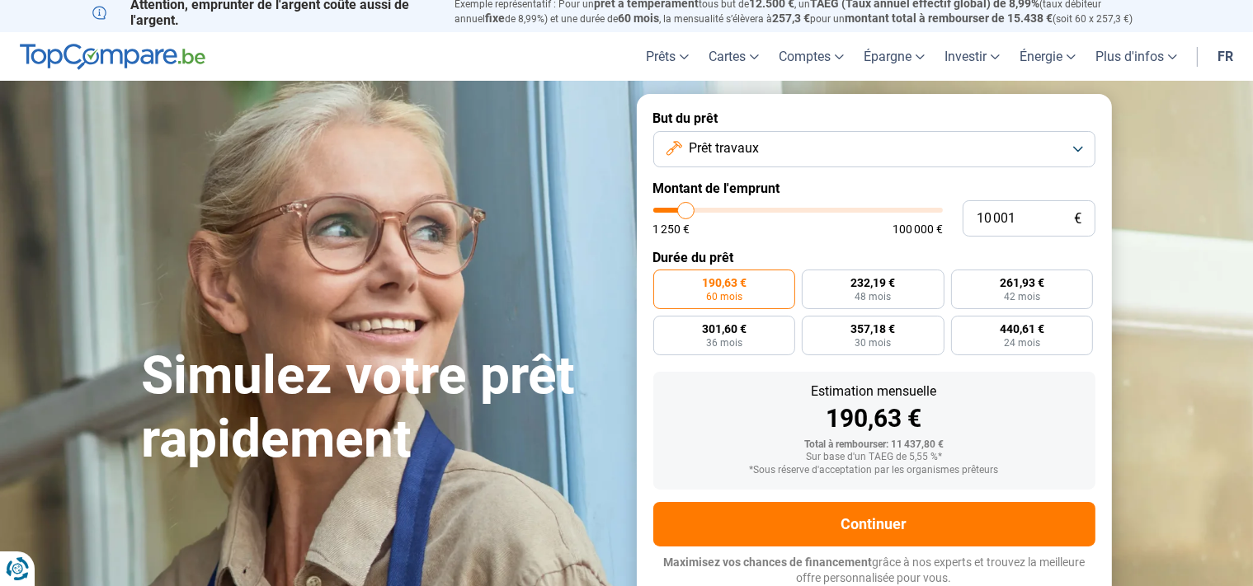
scroll to position [8, 0]
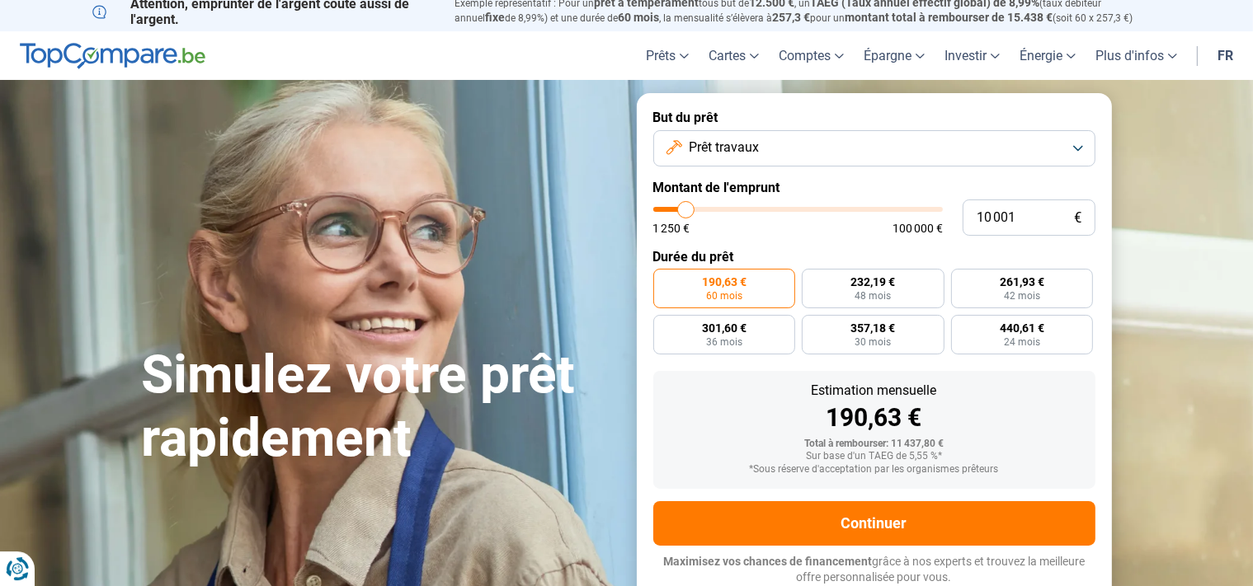
type input "8 500"
type input "8500"
type input "9 250"
type input "9250"
type input "9 750"
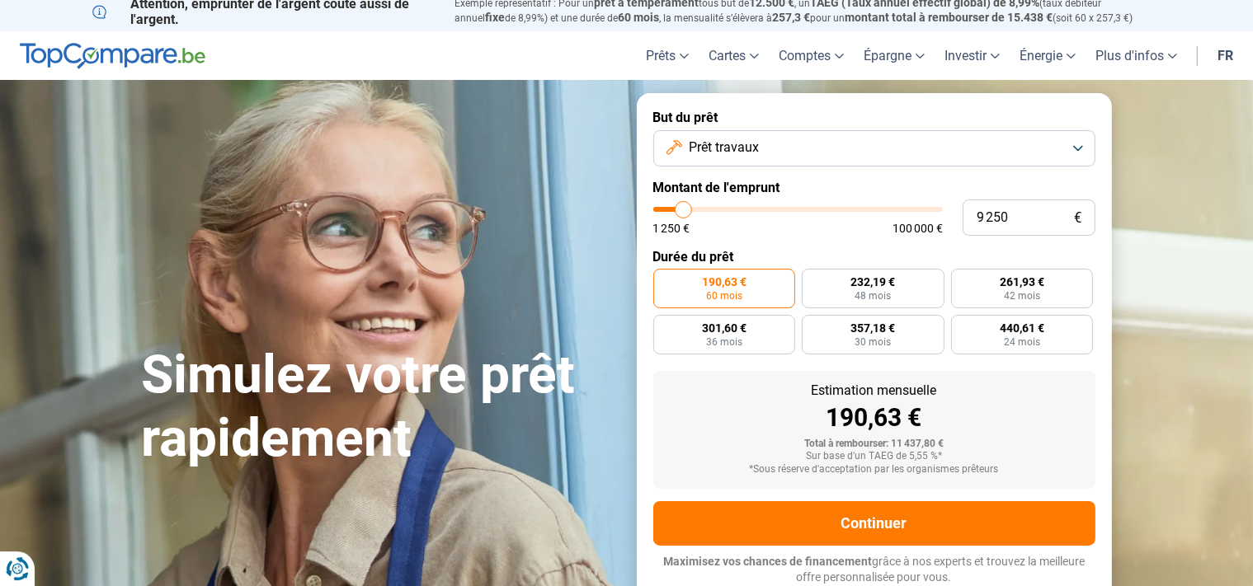
type input "9750"
type input "13 250"
type input "13250"
type input "15 250"
type input "15250"
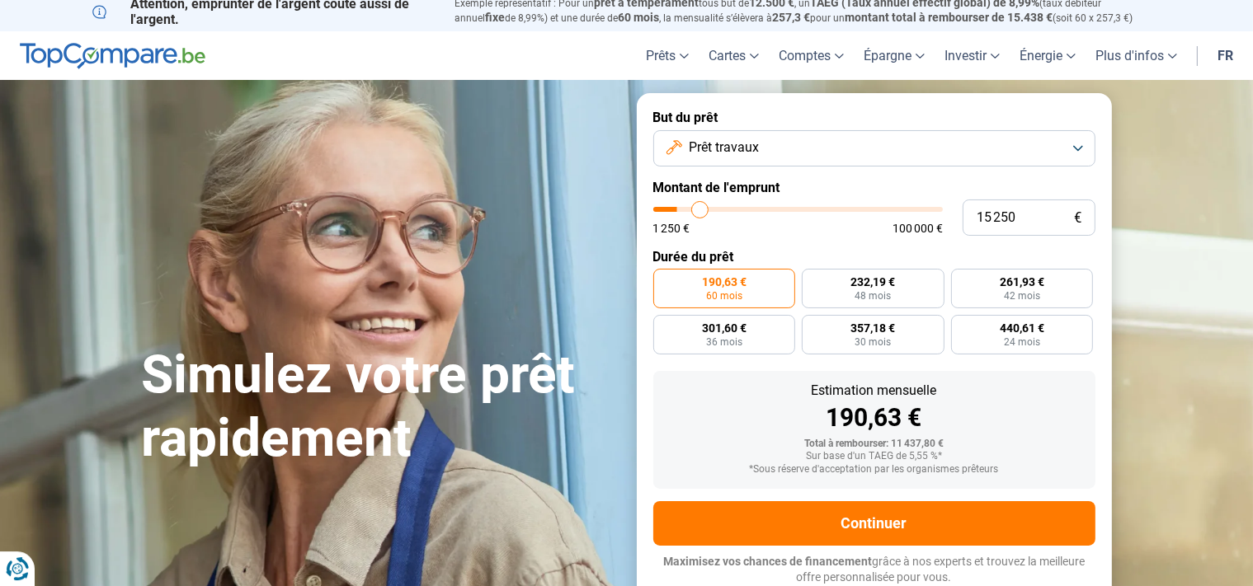
type input "17 000"
type input "17000"
type input "17 250"
type input "17250"
type input "18 000"
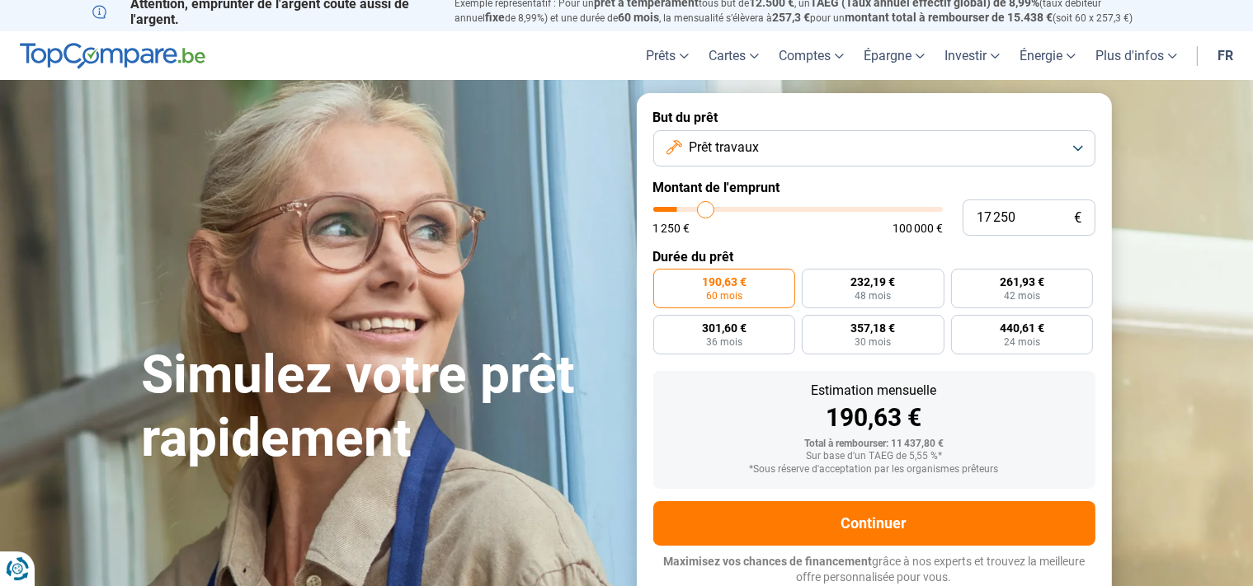
type input "18000"
type input "18 500"
type input "18500"
type input "19 000"
type input "19000"
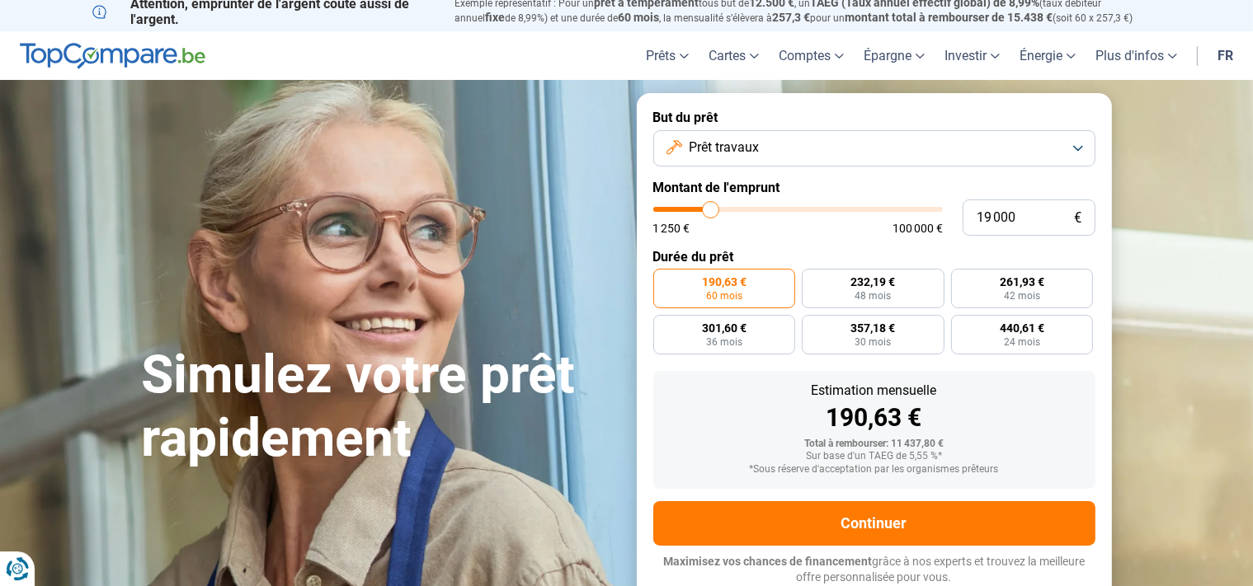
type input "19 750"
type input "19750"
type input "21 500"
type input "21500"
type input "21 750"
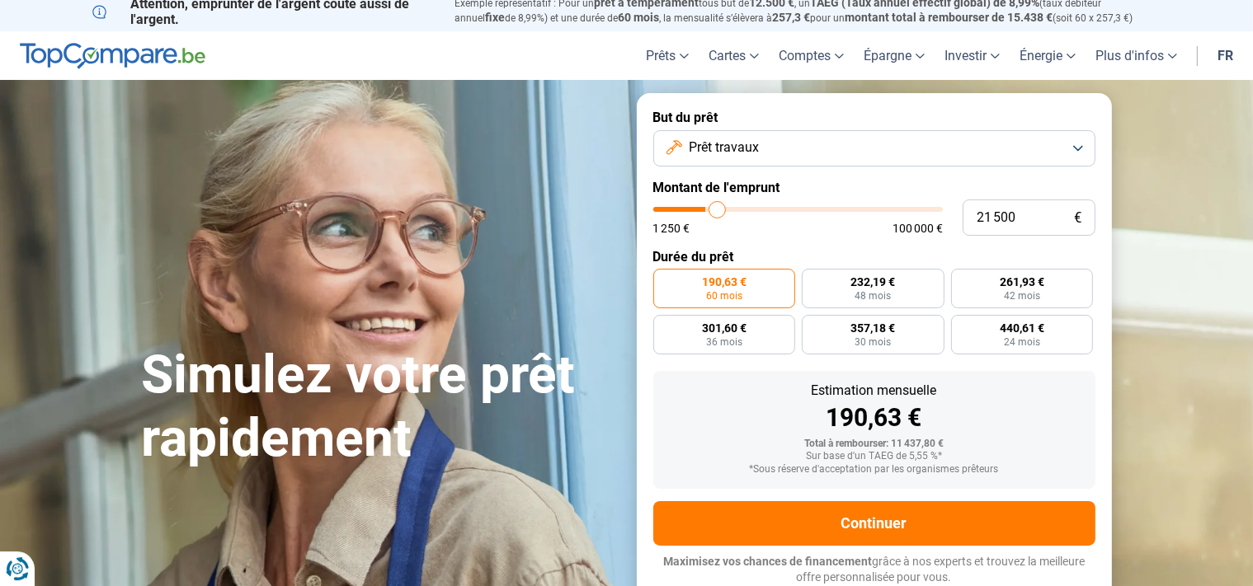
type input "21750"
type input "23 000"
type input "23000"
type input "23 750"
type input "23750"
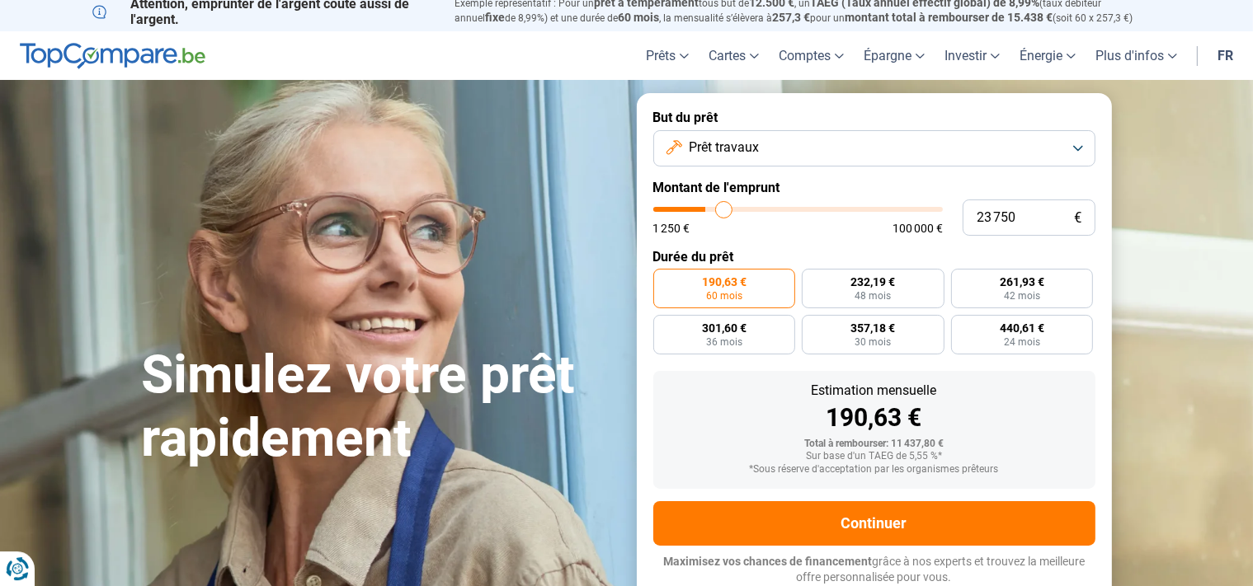
type input "24 750"
type input "24750"
type input "25 500"
type input "25500"
type input "26 250"
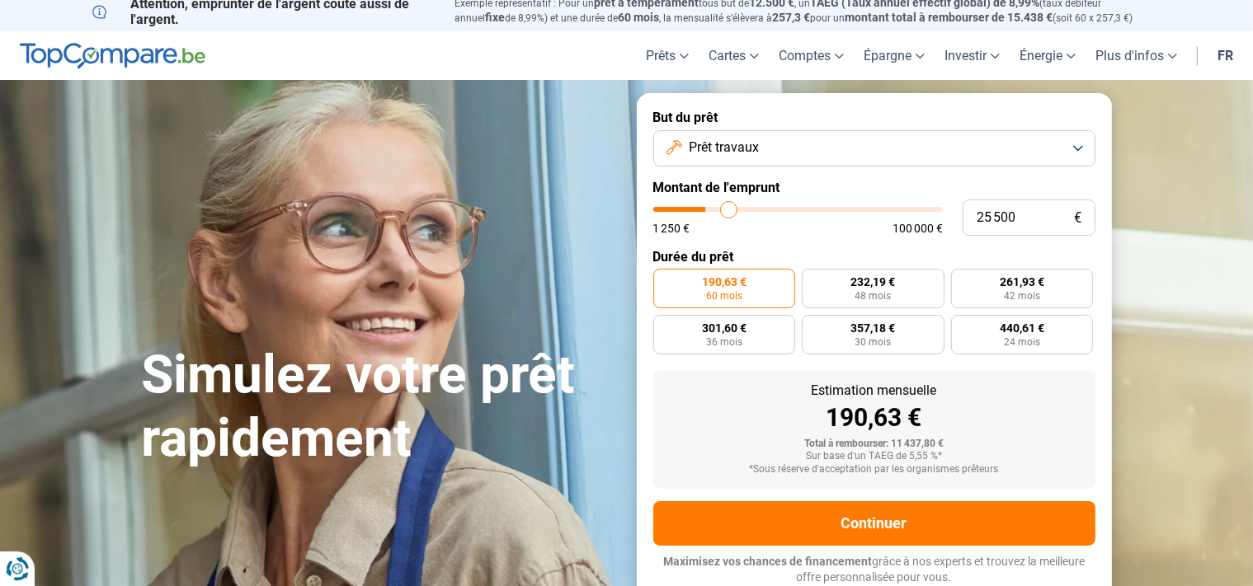
type input "26250"
type input "27 250"
type input "27250"
type input "28 000"
type input "28000"
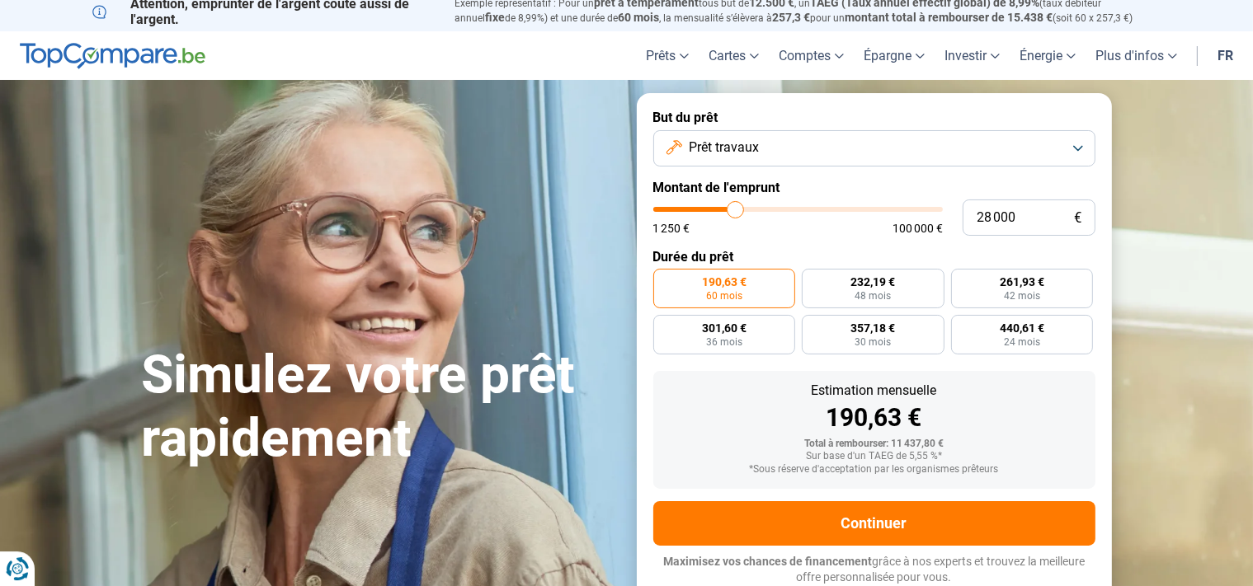
type input "28 250"
type input "28250"
type input "29 250"
type input "29250"
type input "29 750"
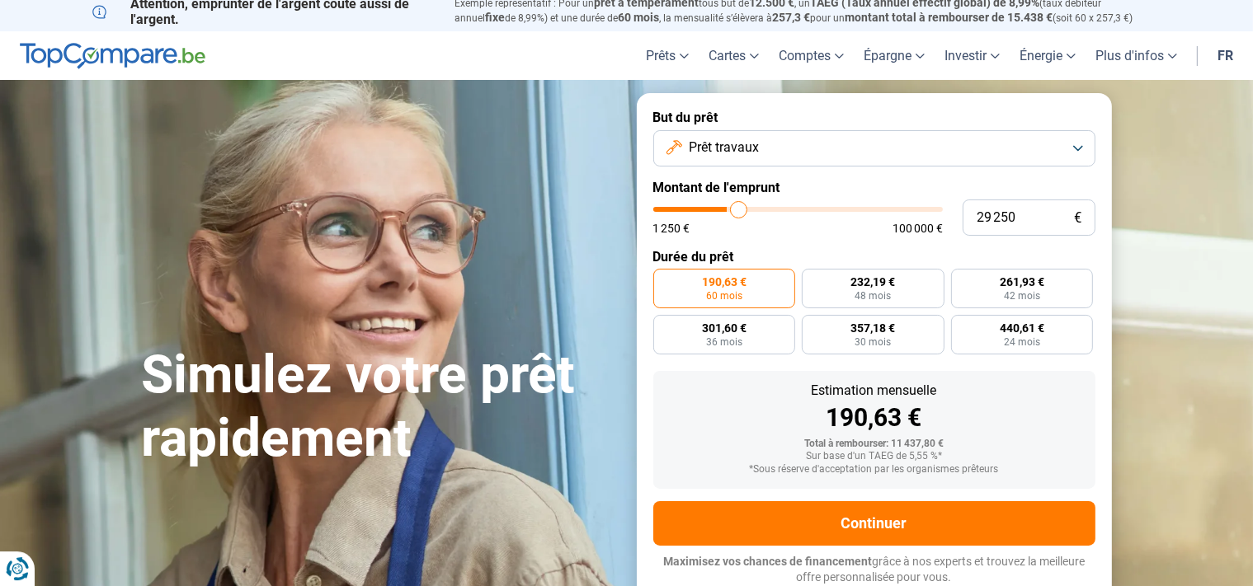
type input "29750"
type input "30 750"
type input "30750"
type input "31 000"
type input "31000"
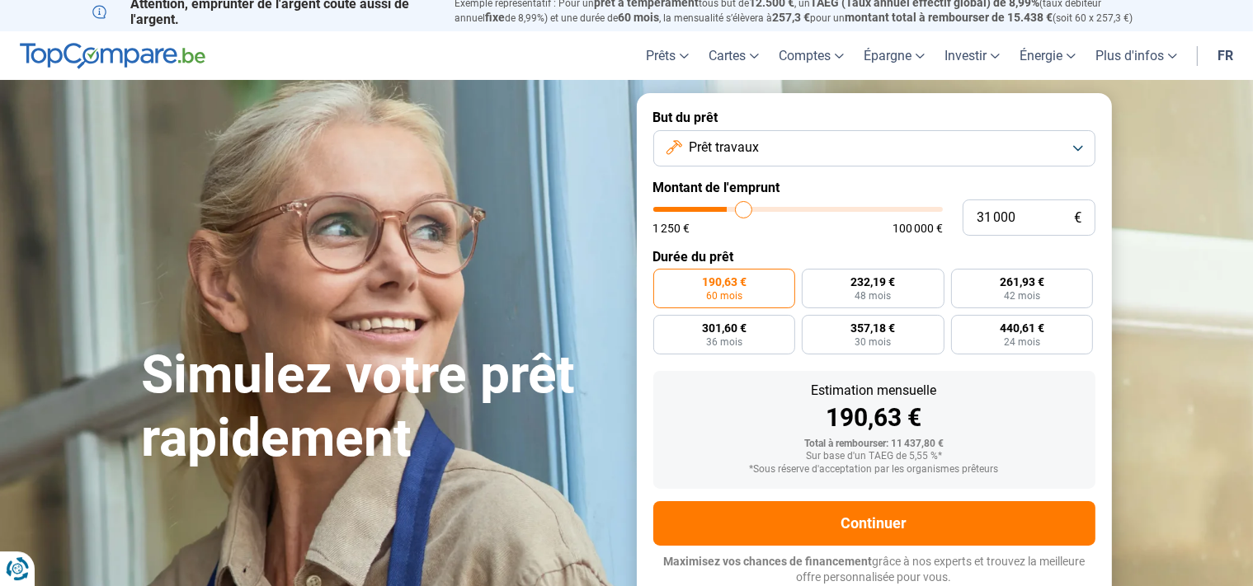
type input "31 500"
type input "31500"
type input "31 750"
type input "31750"
type input "32 000"
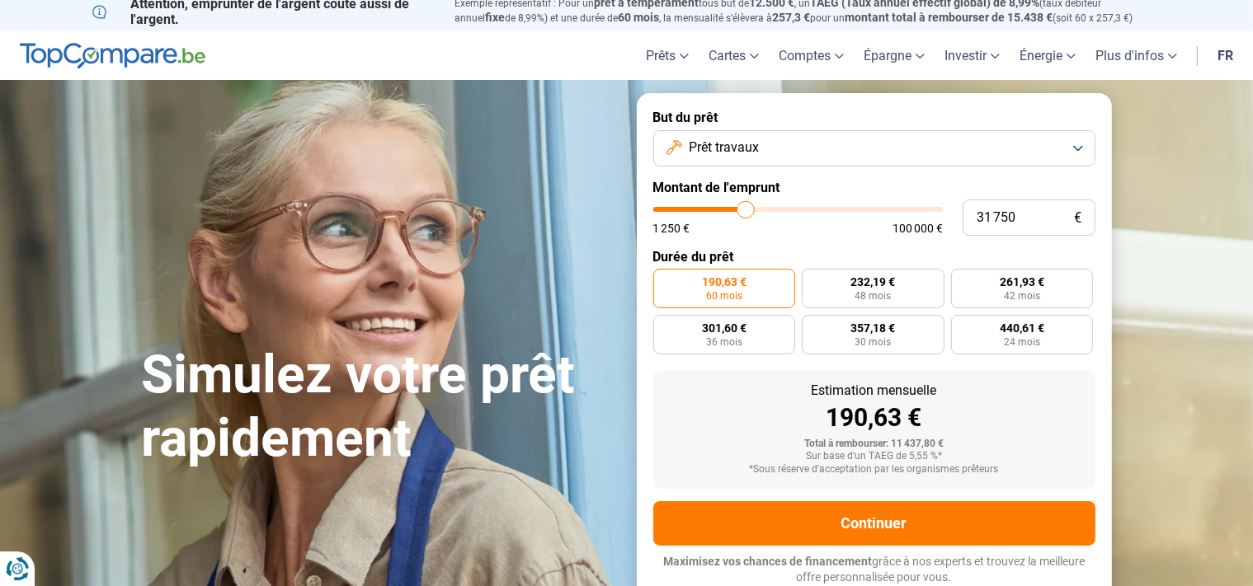
type input "32000"
type input "32 500"
type input "32500"
type input "33 500"
type input "33500"
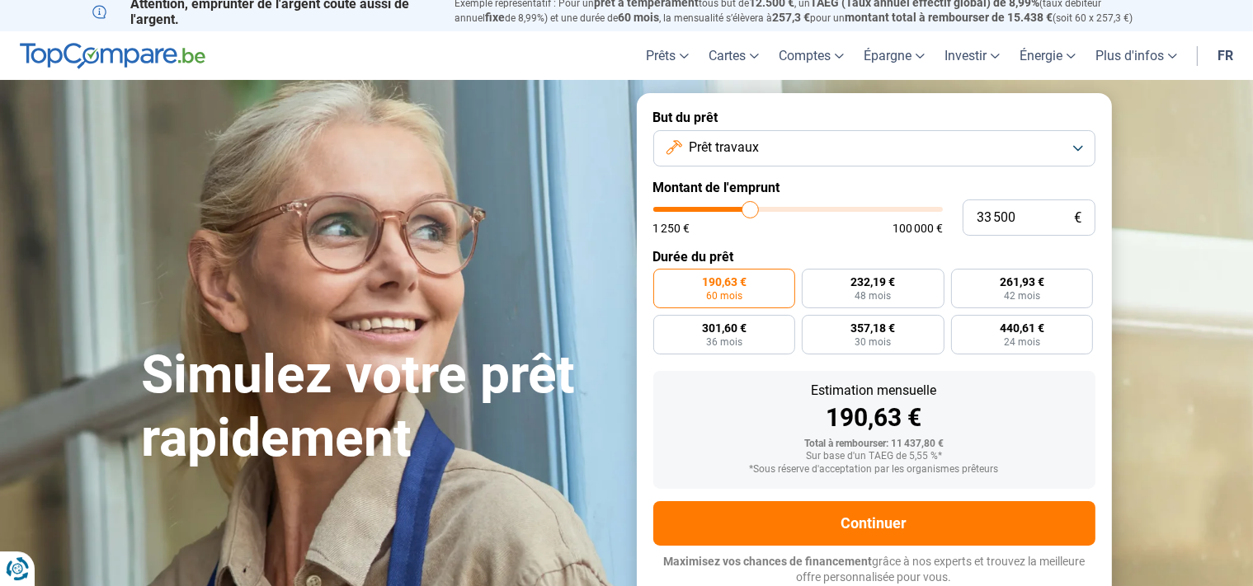
type input "34 500"
type input "34500"
type input "34 750"
drag, startPoint x: 685, startPoint y: 205, endPoint x: 754, endPoint y: 205, distance: 69.3
type input "34750"
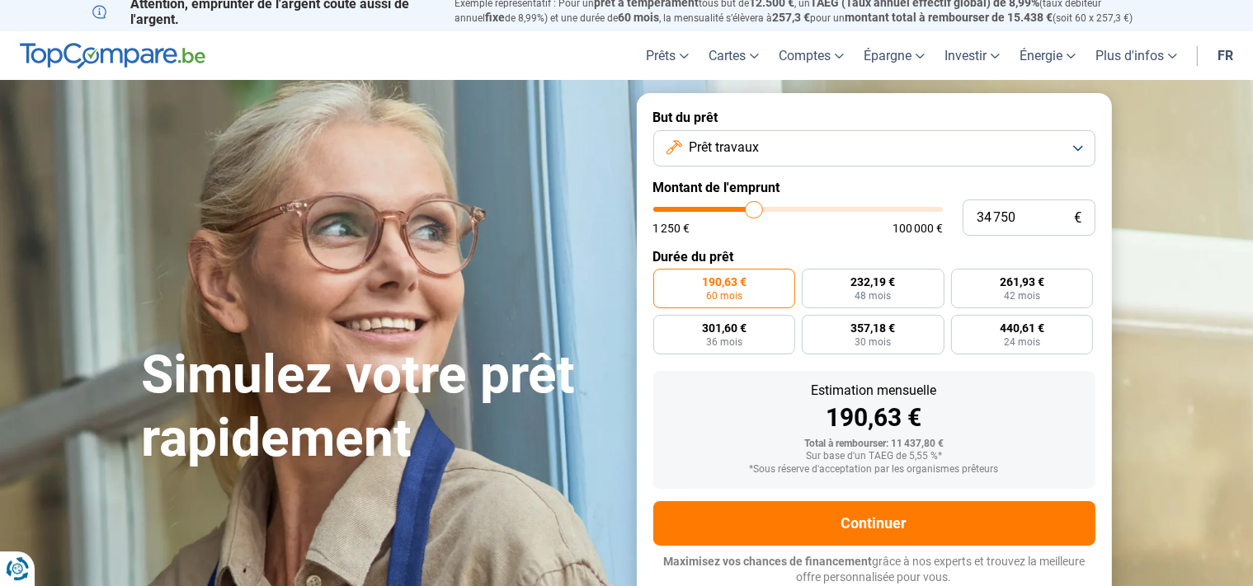
click at [754, 207] on input "range" at bounding box center [797, 209] width 289 height 5
radio input "false"
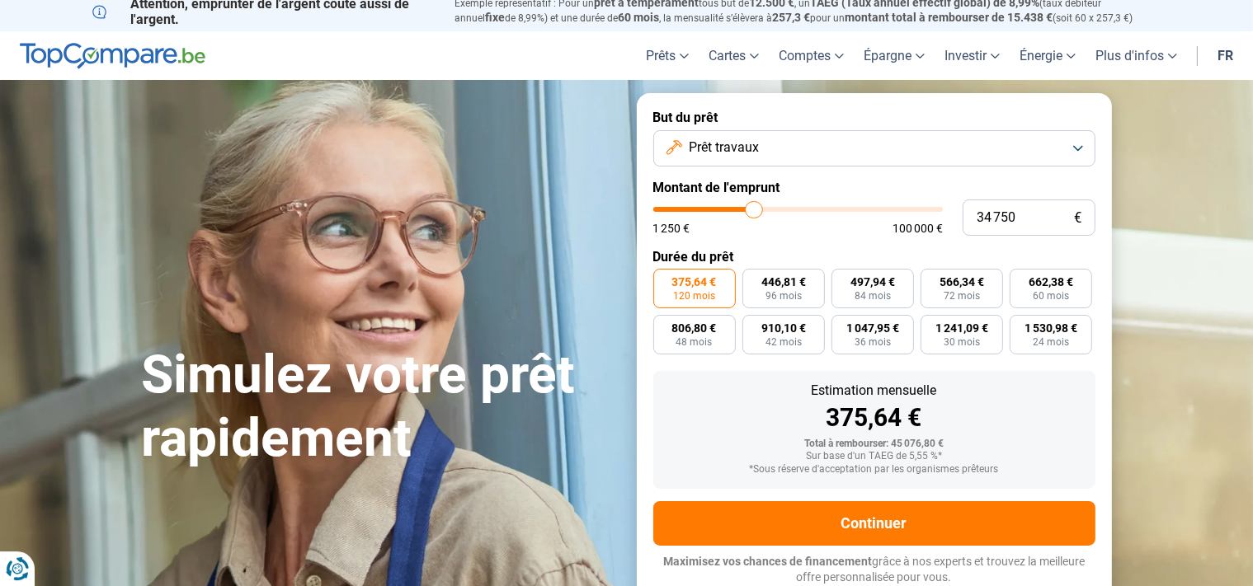
type input "34 250"
type input "34250"
type input "33 000"
type input "33000"
type input "31 250"
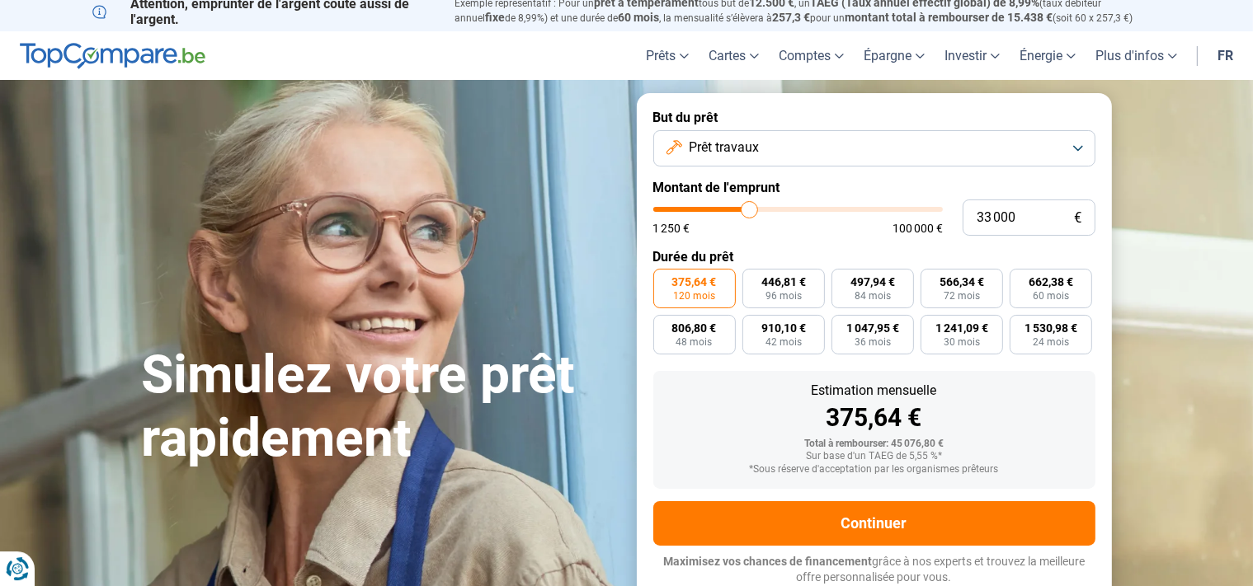
type input "31250"
type input "30 750"
type input "30750"
type input "30 250"
type input "30250"
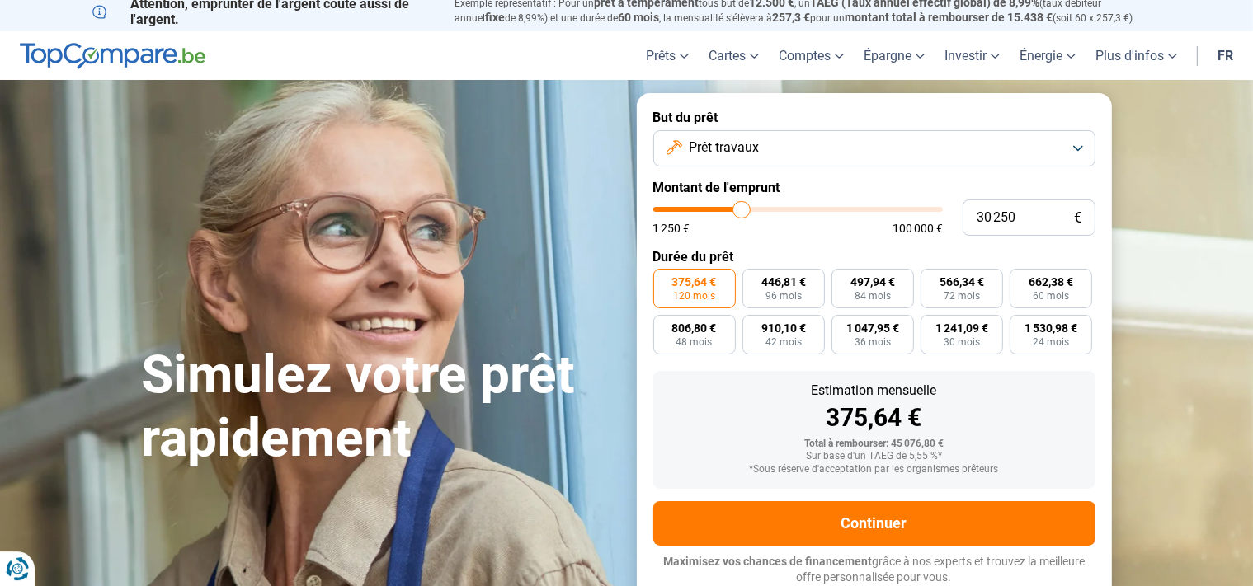
type input "30 000"
drag, startPoint x: 753, startPoint y: 205, endPoint x: 741, endPoint y: 205, distance: 12.4
type input "30000"
click at [741, 207] on input "range" at bounding box center [797, 209] width 289 height 5
